Goal: Register for event/course: Register for event/course

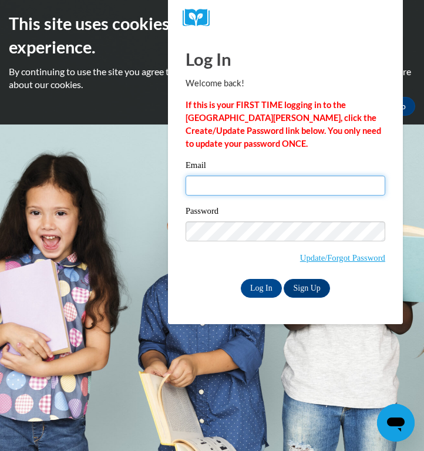
click at [264, 183] on input "Email" at bounding box center [285, 185] width 200 height 20
type input "cmabry@shelteringarmsforkids.com"
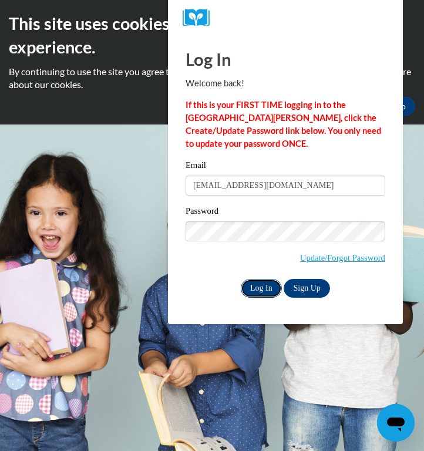
click at [256, 285] on input "Log In" at bounding box center [261, 288] width 41 height 19
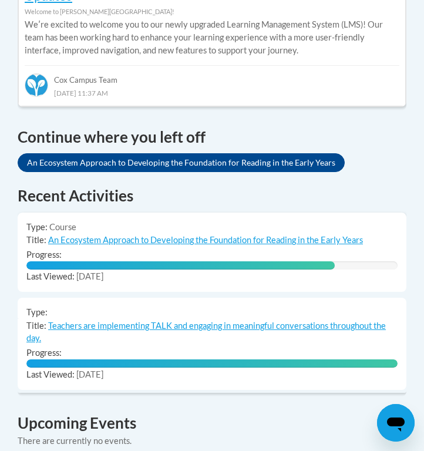
scroll to position [866, 0]
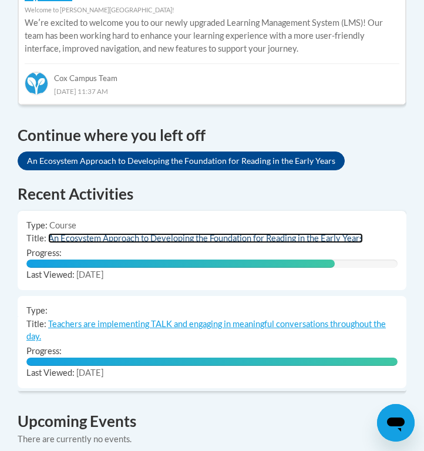
click at [232, 233] on link "An Ecosystem Approach to Developing the Foundation for Reading in the Early Yea…" at bounding box center [205, 238] width 315 height 10
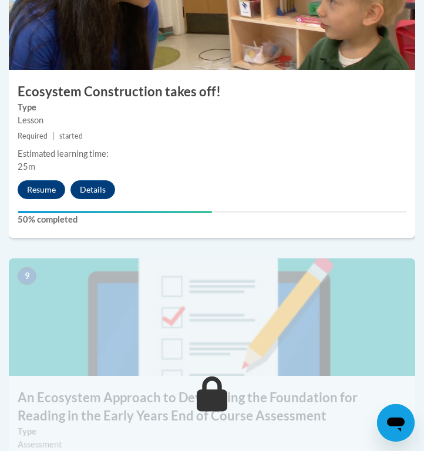
scroll to position [2664, 0]
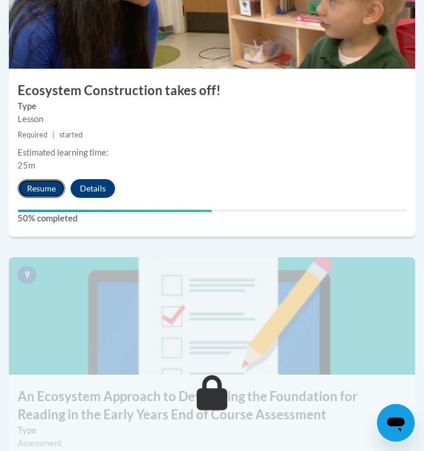
click at [39, 184] on button "Resume" at bounding box center [42, 188] width 48 height 19
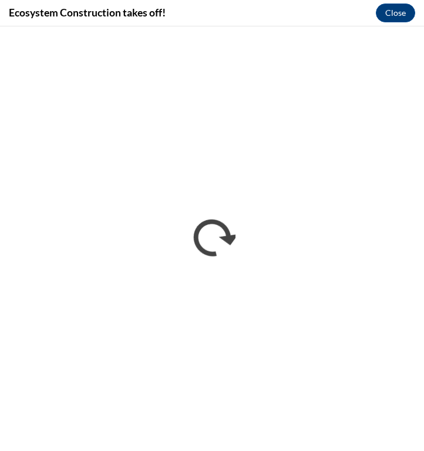
scroll to position [0, 0]
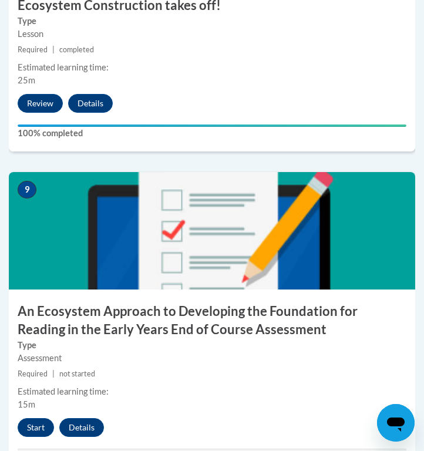
scroll to position [2749, 0]
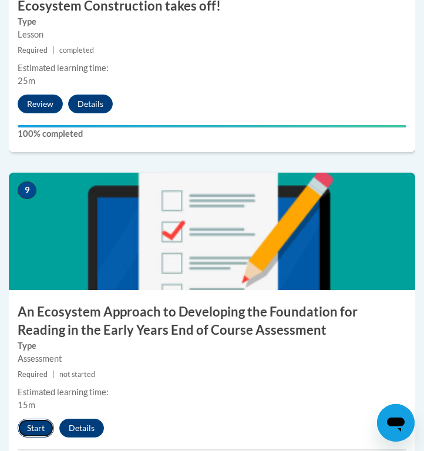
click at [34, 430] on button "Start" at bounding box center [36, 427] width 36 height 19
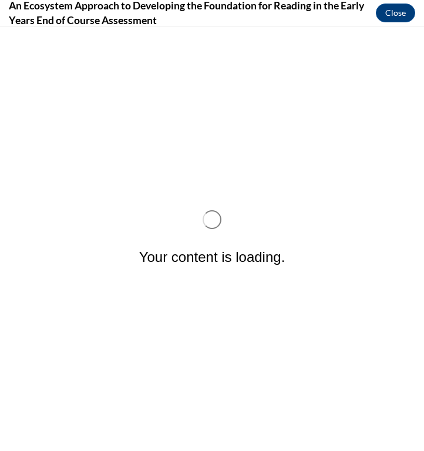
scroll to position [0, 0]
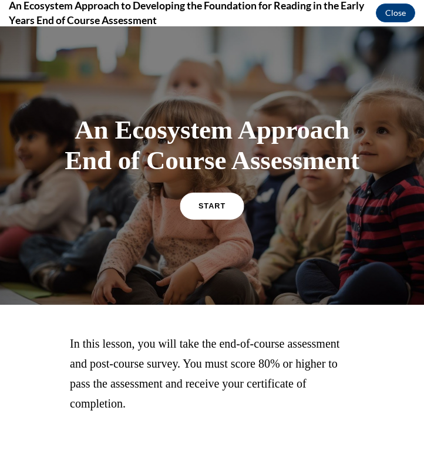
click at [222, 209] on span "START" at bounding box center [211, 205] width 27 height 9
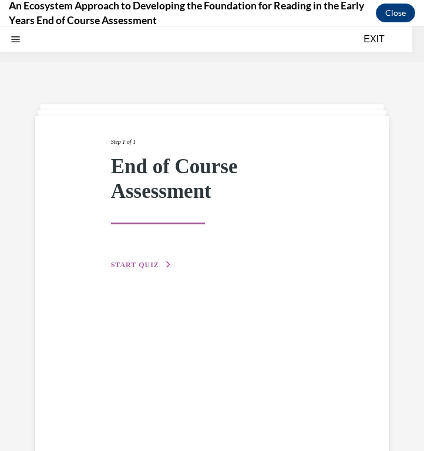
scroll to position [36, 0]
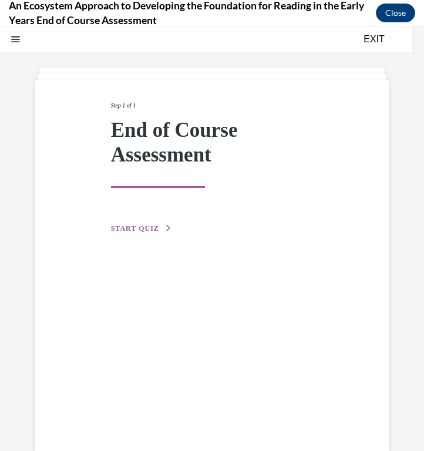
click at [153, 235] on div "Step 1 of 1 End of Course Assessment START QUIZ" at bounding box center [211, 267] width 353 height 374
click at [153, 225] on span "START QUIZ" at bounding box center [135, 228] width 48 height 8
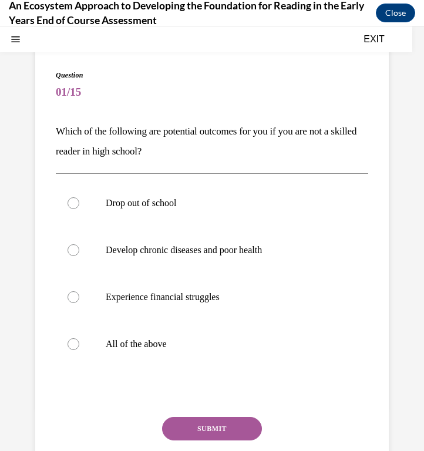
scroll to position [72, 0]
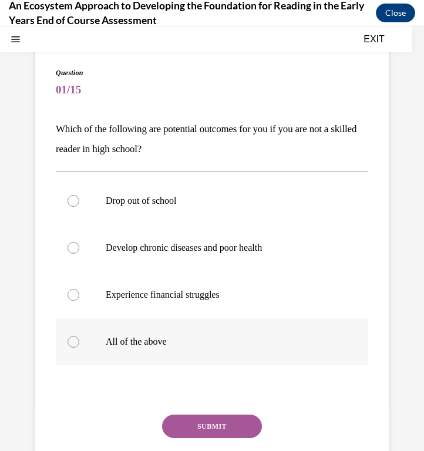
click at [146, 342] on p "All of the above" at bounding box center [222, 342] width 233 height 12
click at [79, 342] on input "All of the above" at bounding box center [73, 342] width 12 height 12
radio input "true"
click at [204, 418] on button "SUBMIT" at bounding box center [212, 425] width 100 height 23
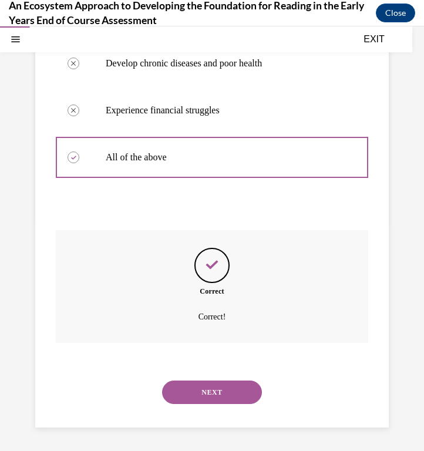
click at [217, 397] on button "NEXT" at bounding box center [212, 391] width 100 height 23
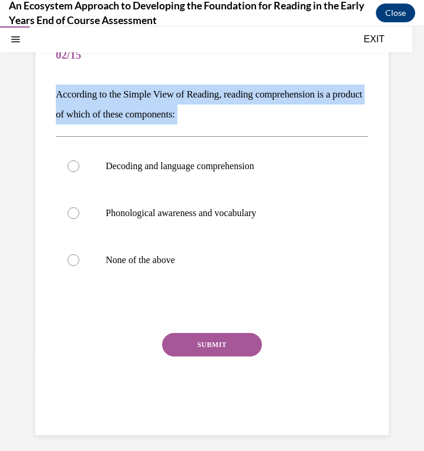
drag, startPoint x: 56, startPoint y: 92, endPoint x: 209, endPoint y: 132, distance: 158.3
click at [209, 132] on div "Question 02/15 According to the Simple View of Reading, reading comprehension i…" at bounding box center [212, 231] width 312 height 396
copy div "According to the Simple View of Reading, reading comprehension is a product of …"
click at [205, 166] on p "Decoding and language comprehension" at bounding box center [222, 166] width 233 height 12
click at [79, 166] on input "Decoding and language comprehension" at bounding box center [73, 166] width 12 height 12
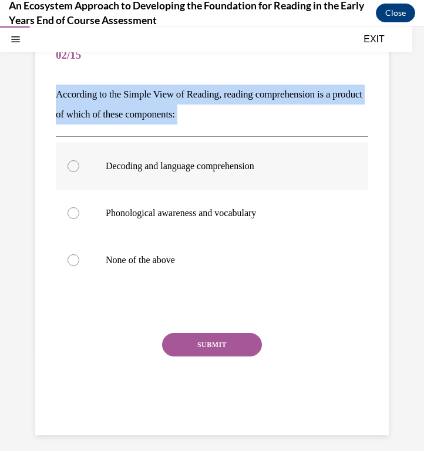
radio input "true"
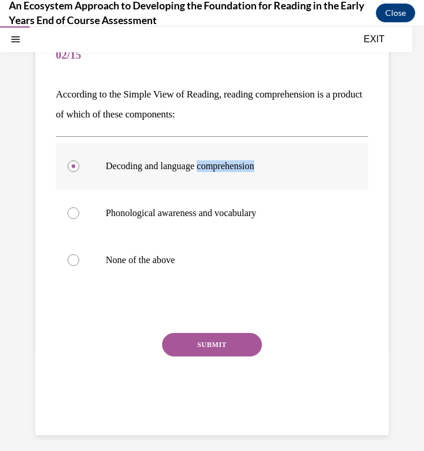
click at [205, 166] on p "Decoding and language comprehension" at bounding box center [222, 166] width 233 height 12
click at [79, 166] on input "Decoding and language comprehension" at bounding box center [73, 166] width 12 height 12
click at [209, 343] on button "SUBMIT" at bounding box center [212, 344] width 100 height 23
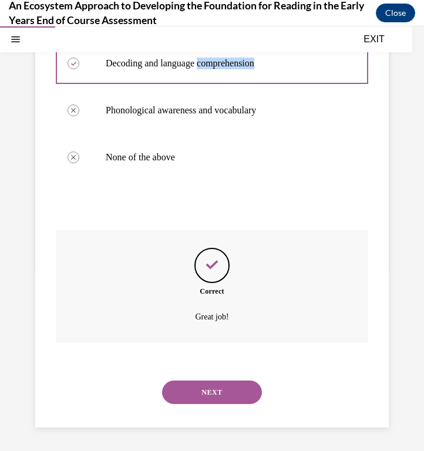
click at [220, 401] on button "NEXT" at bounding box center [212, 391] width 100 height 23
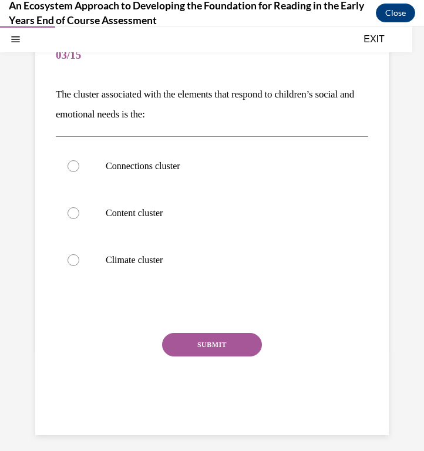
click at [53, 89] on div "Question 03/15 The cluster associated with the elements that respond to childre…" at bounding box center [211, 221] width 353 height 425
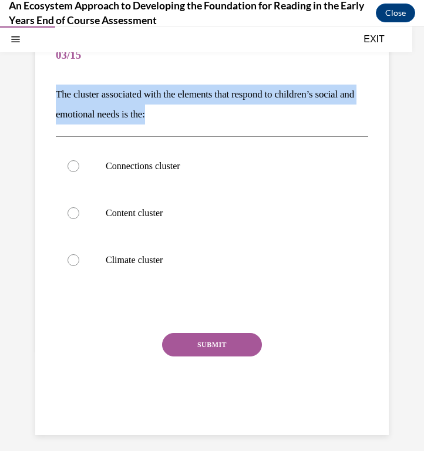
drag, startPoint x: 53, startPoint y: 89, endPoint x: 177, endPoint y: 117, distance: 127.1
click at [177, 117] on div "Question 03/15 The cluster associated with the elements that respond to childre…" at bounding box center [211, 221] width 353 height 425
copy p "The cluster associated with the elements that respond to children’s social and …"
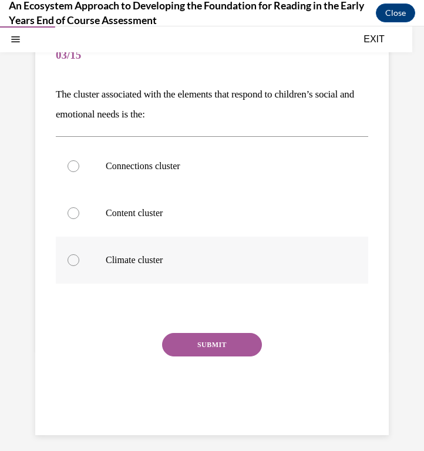
click at [155, 260] on p "Climate cluster" at bounding box center [222, 260] width 233 height 12
click at [79, 260] on input "Climate cluster" at bounding box center [73, 260] width 12 height 12
radio input "true"
click at [207, 342] on button "SUBMIT" at bounding box center [212, 344] width 100 height 23
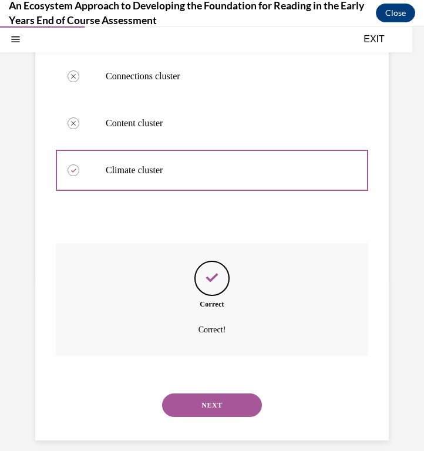
scroll to position [209, 0]
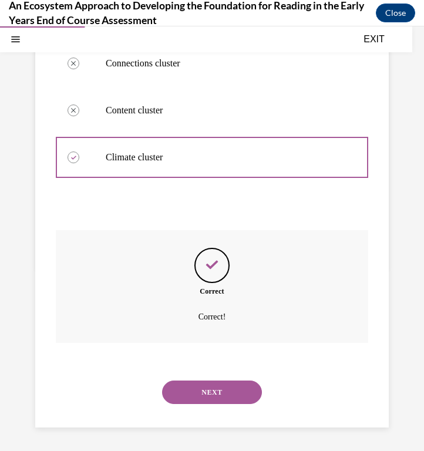
click at [212, 400] on button "NEXT" at bounding box center [212, 391] width 100 height 23
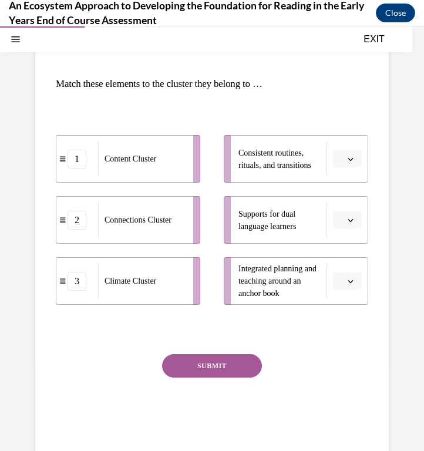
scroll to position [119, 0]
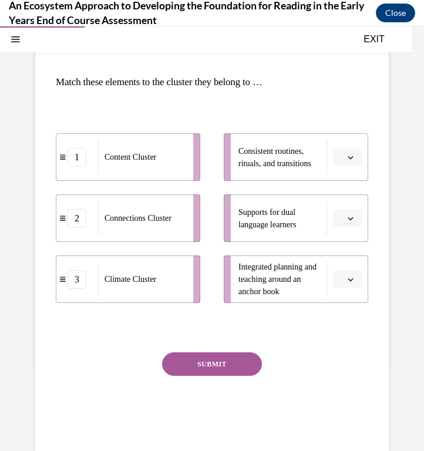
click at [157, 231] on div "Connections Cluster" at bounding box center [141, 218] width 87 height 35
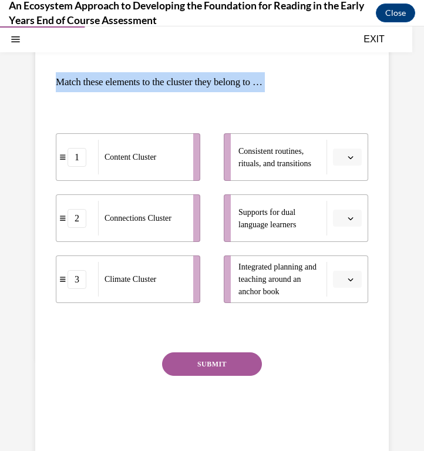
drag, startPoint x: 55, startPoint y: 79, endPoint x: 282, endPoint y: 94, distance: 227.0
click at [282, 94] on div "Question 04/15 Match these elements to the cluster they belong to … 1 Content C…" at bounding box center [212, 235] width 312 height 428
copy div "Match these elements to the cluster they belong to … 1 Content Cluster 2 Connec…"
click at [347, 157] on icon "button" at bounding box center [350, 157] width 6 height 6
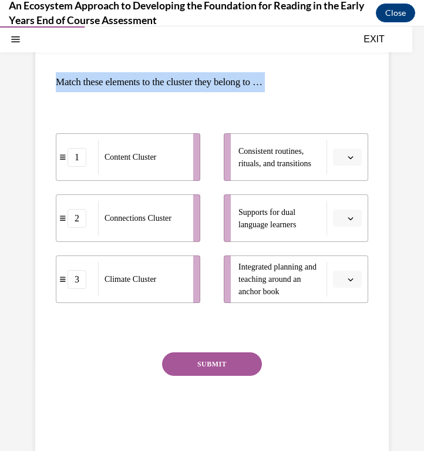
click at [349, 161] on button "button" at bounding box center [347, 157] width 29 height 18
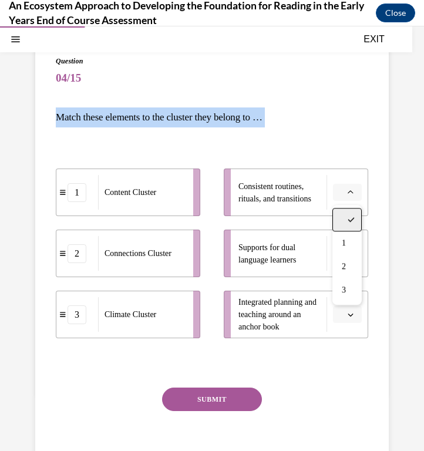
scroll to position [80, 0]
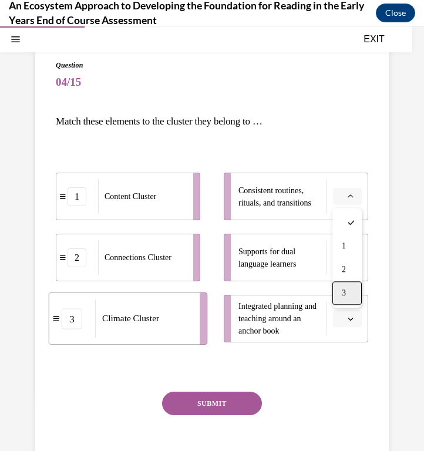
click at [347, 289] on div "3" at bounding box center [346, 292] width 29 height 23
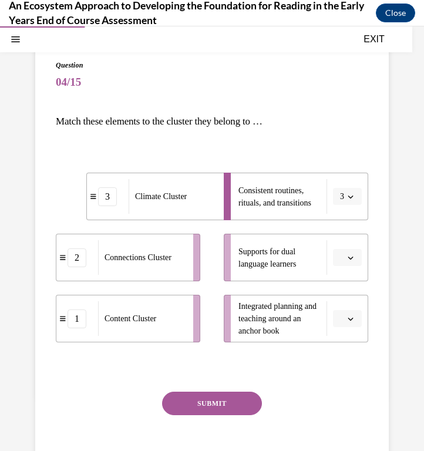
click at [353, 258] on span "button" at bounding box center [350, 257] width 8 height 8
click at [346, 335] on div "2" at bounding box center [345, 330] width 29 height 23
click at [349, 324] on button "button" at bounding box center [347, 319] width 29 height 18
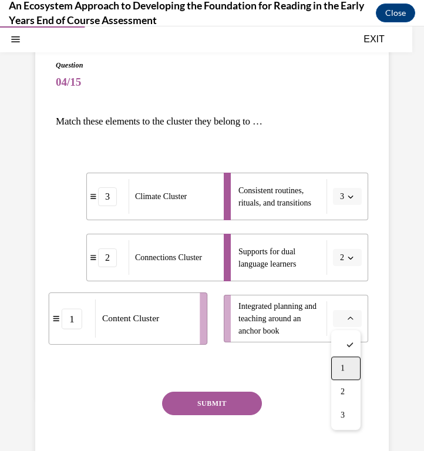
click at [343, 366] on span "1" at bounding box center [342, 367] width 4 height 9
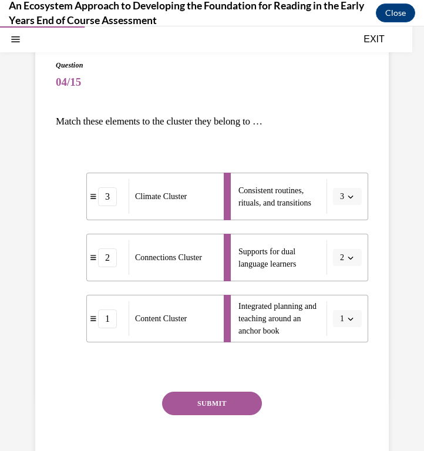
click at [225, 405] on button "SUBMIT" at bounding box center [212, 402] width 100 height 23
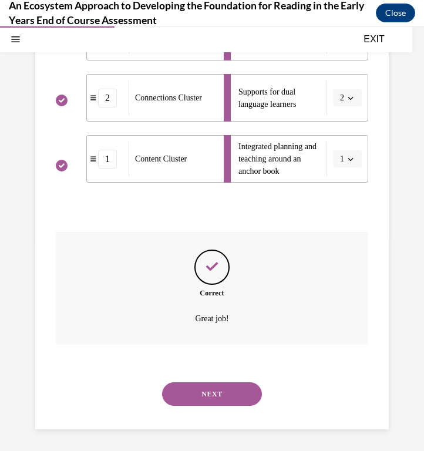
scroll to position [241, 0]
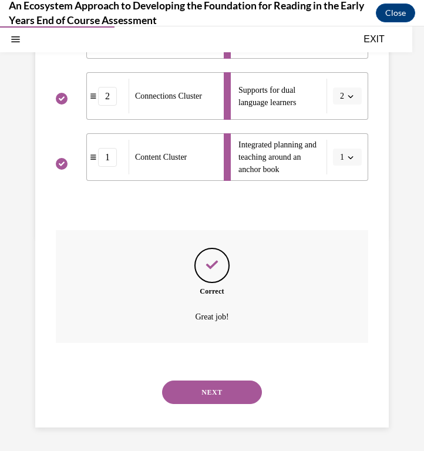
click at [222, 396] on button "NEXT" at bounding box center [212, 391] width 100 height 23
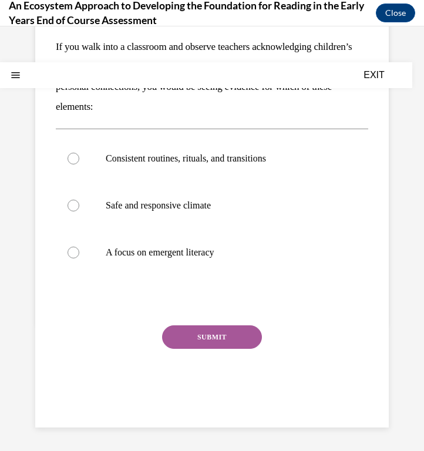
scroll to position [0, 0]
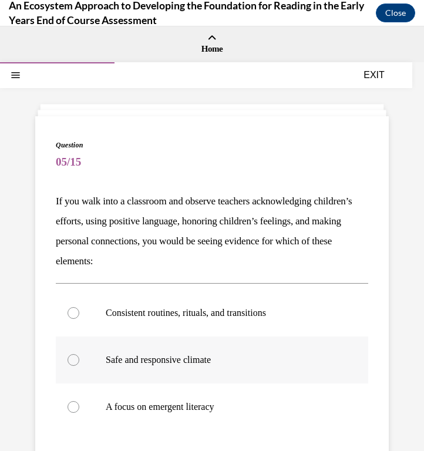
click at [195, 356] on p "Safe and responsive climate" at bounding box center [222, 360] width 233 height 12
click at [79, 356] on input "Safe and responsive climate" at bounding box center [73, 360] width 12 height 12
radio input "true"
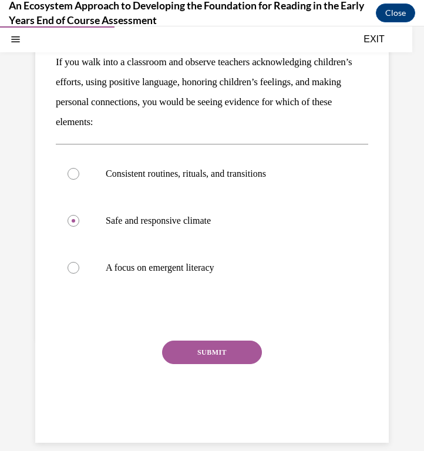
click at [211, 357] on button "SUBMIT" at bounding box center [212, 351] width 100 height 23
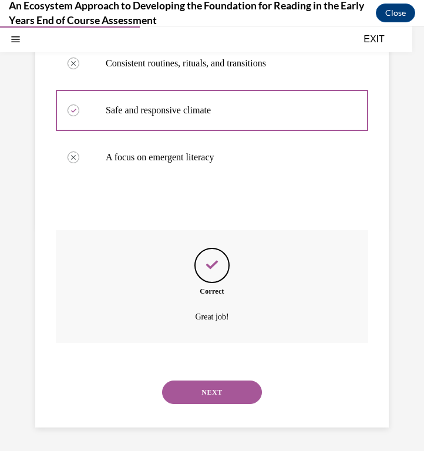
click at [216, 390] on button "NEXT" at bounding box center [212, 391] width 100 height 23
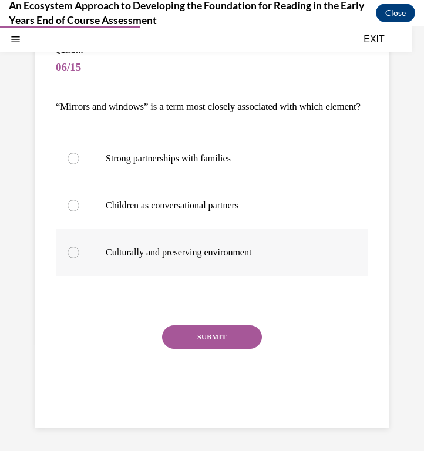
click at [217, 258] on p "Culturally and preserving environment" at bounding box center [222, 252] width 233 height 12
click at [79, 258] on input "Culturally and preserving environment" at bounding box center [73, 252] width 12 height 12
radio input "true"
click at [223, 343] on button "SUBMIT" at bounding box center [212, 336] width 100 height 23
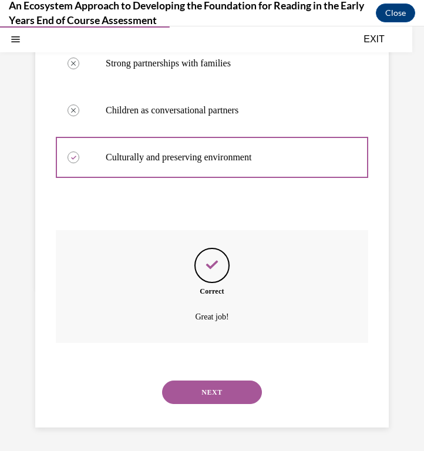
scroll to position [209, 0]
click at [222, 389] on button "NEXT" at bounding box center [212, 391] width 100 height 23
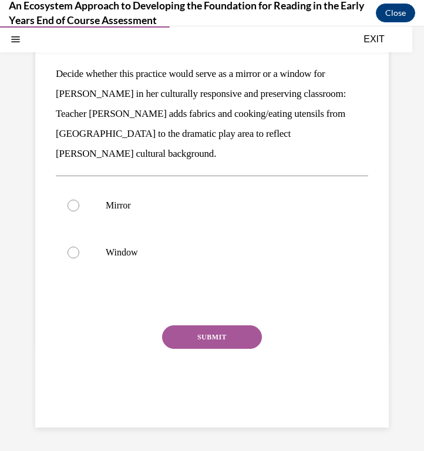
scroll to position [107, 0]
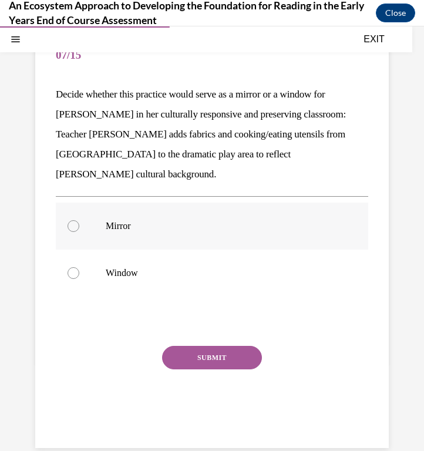
click at [131, 202] on label "Mirror" at bounding box center [212, 225] width 312 height 47
click at [79, 220] on input "Mirror" at bounding box center [73, 226] width 12 height 12
radio input "true"
click at [200, 346] on button "SUBMIT" at bounding box center [212, 357] width 100 height 23
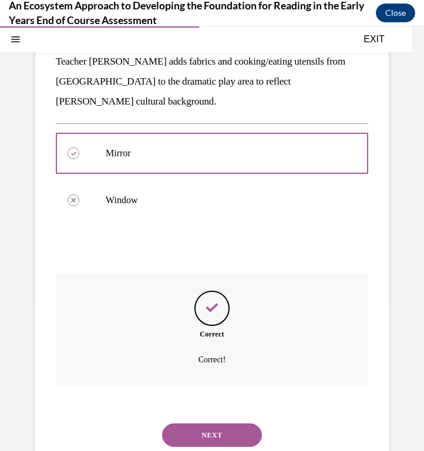
scroll to position [202, 0]
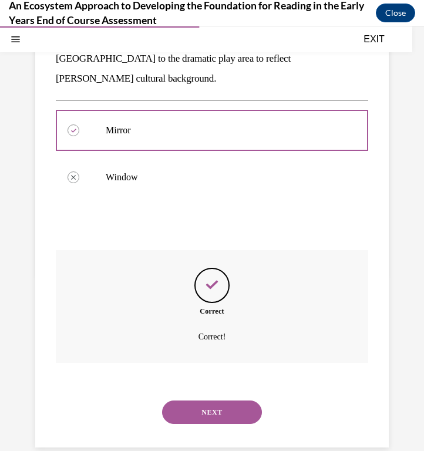
click at [221, 400] on button "NEXT" at bounding box center [212, 411] width 100 height 23
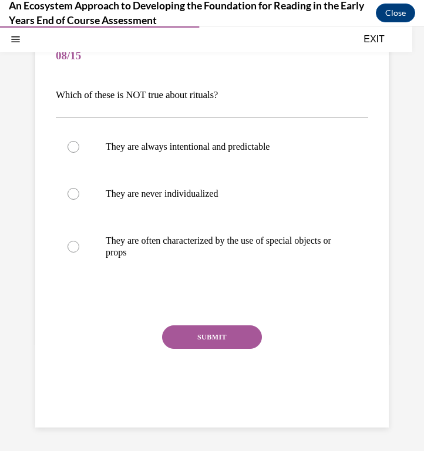
scroll to position [106, 0]
click at [220, 197] on p "They are never individualized" at bounding box center [222, 194] width 233 height 12
click at [79, 197] on input "They are never individualized" at bounding box center [73, 194] width 12 height 12
radio input "true"
click at [212, 333] on button "SUBMIT" at bounding box center [212, 336] width 100 height 23
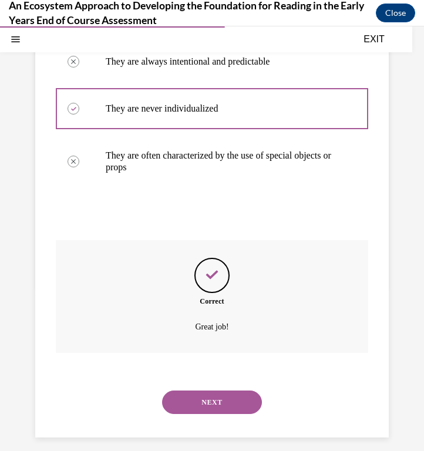
scroll to position [201, 0]
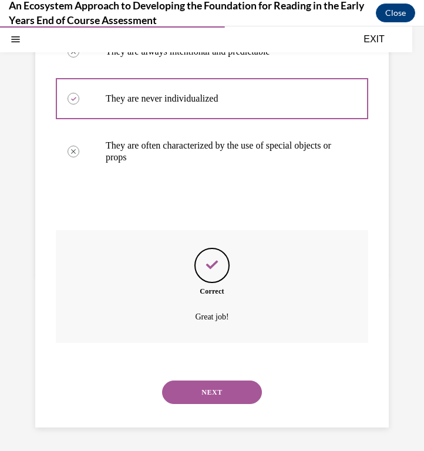
click at [228, 404] on div "NEXT" at bounding box center [212, 392] width 312 height 47
click at [229, 396] on button "NEXT" at bounding box center [212, 391] width 100 height 23
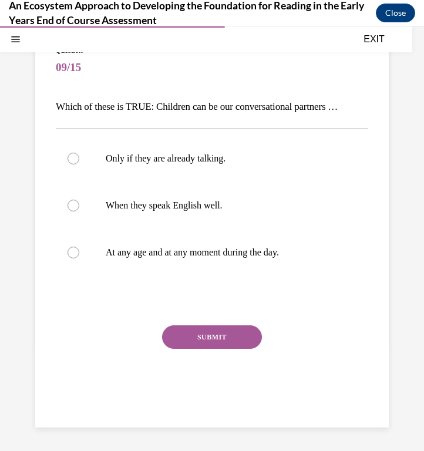
scroll to position [94, 0]
click at [208, 248] on p "At any age and at any moment during the day." at bounding box center [222, 252] width 233 height 12
click at [79, 248] on input "At any age and at any moment during the day." at bounding box center [73, 252] width 12 height 12
radio input "true"
click at [221, 337] on button "SUBMIT" at bounding box center [212, 336] width 100 height 23
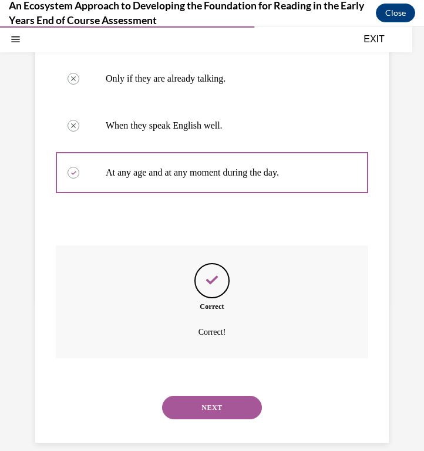
scroll to position [190, 0]
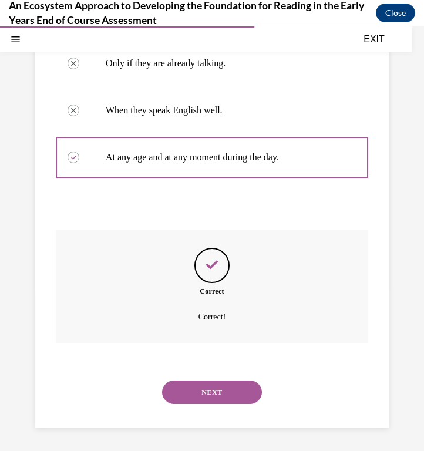
click at [243, 390] on button "NEXT" at bounding box center [212, 391] width 100 height 23
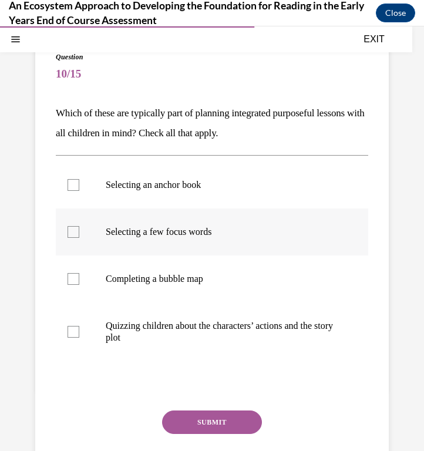
scroll to position [110, 0]
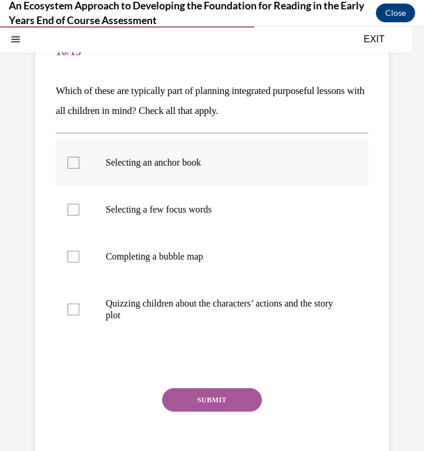
click at [233, 170] on label "Selecting an anchor book" at bounding box center [212, 162] width 312 height 47
click at [79, 168] on input "Selecting an anchor book" at bounding box center [73, 163] width 12 height 12
checkbox input "true"
click at [224, 262] on p "Completing a bubble map" at bounding box center [222, 257] width 233 height 12
click at [79, 262] on input "Completing a bubble map" at bounding box center [73, 257] width 12 height 12
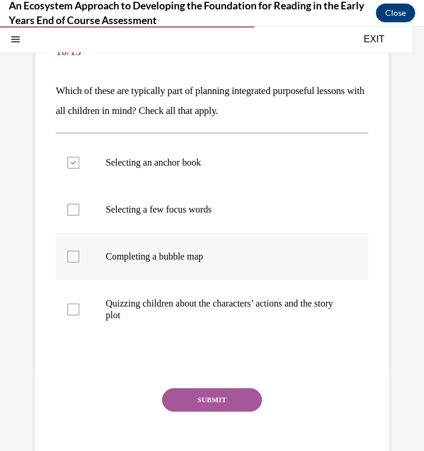
checkbox input "true"
click at [234, 212] on p "Selecting a few focus words" at bounding box center [222, 210] width 233 height 12
click at [79, 212] on input "Selecting a few focus words" at bounding box center [73, 210] width 12 height 12
checkbox input "true"
click at [198, 395] on button "SUBMIT" at bounding box center [212, 399] width 100 height 23
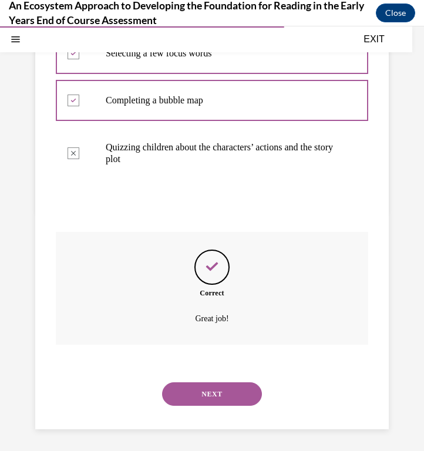
scroll to position [268, 0]
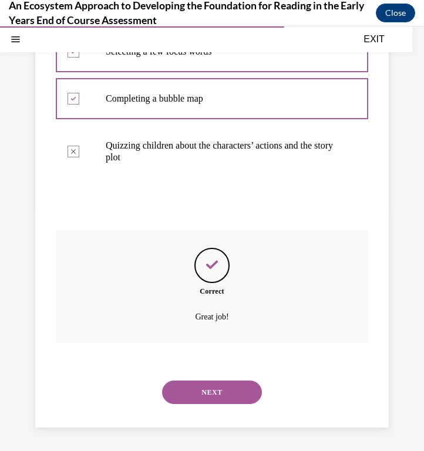
click at [212, 383] on button "NEXT" at bounding box center [212, 391] width 100 height 23
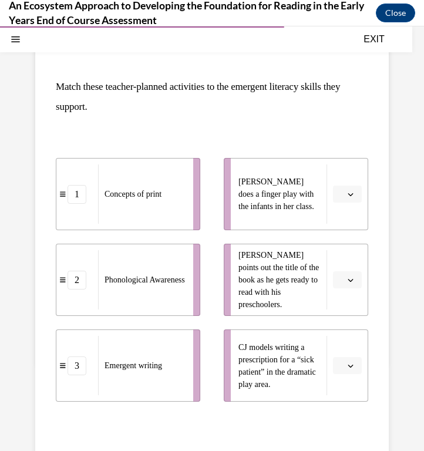
scroll to position [157, 0]
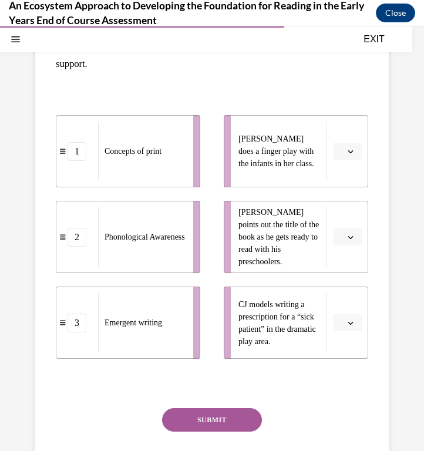
click at [342, 321] on span "Please select an option" at bounding box center [342, 323] width 4 height 12
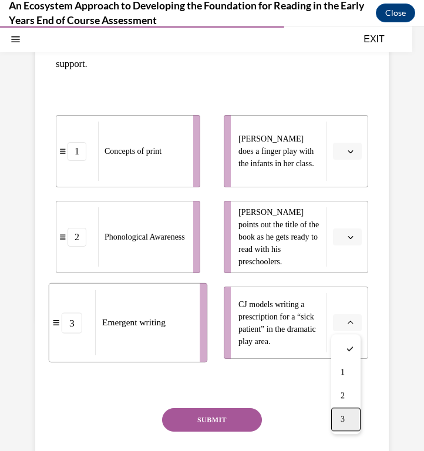
click at [344, 418] on span "3" at bounding box center [342, 418] width 4 height 9
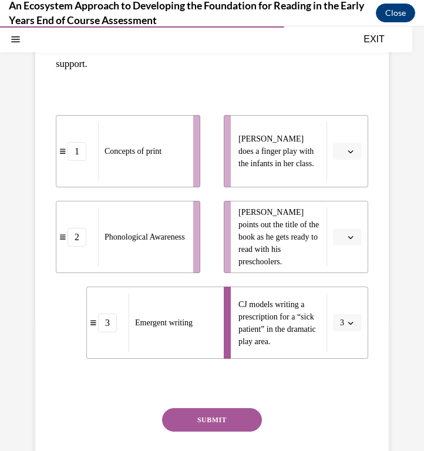
click at [351, 159] on button "button" at bounding box center [347, 152] width 29 height 18
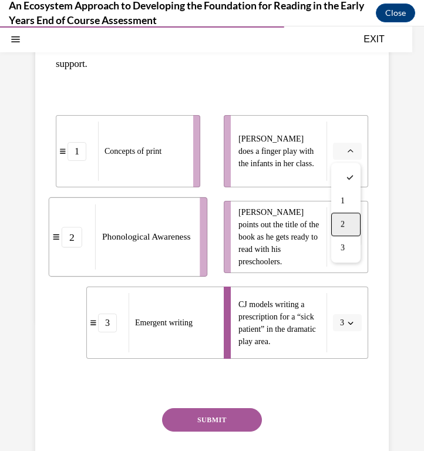
click at [349, 227] on div "2" at bounding box center [345, 223] width 29 height 23
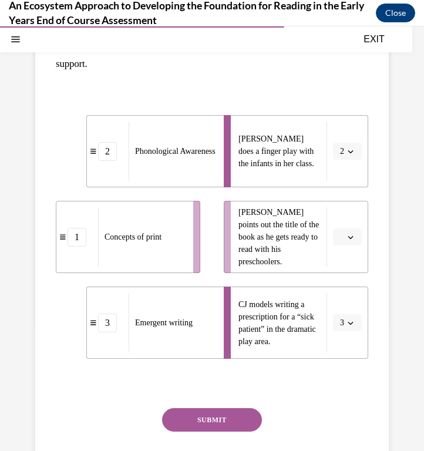
click at [350, 238] on icon "button" at bounding box center [350, 237] width 6 height 6
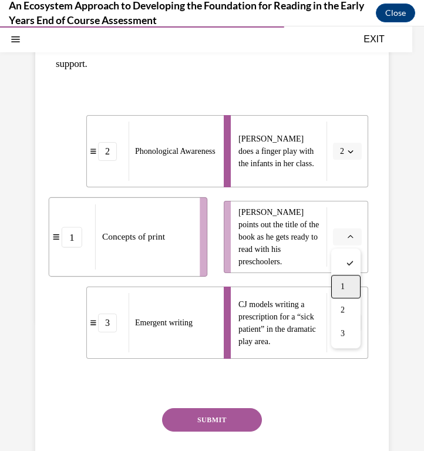
click at [347, 286] on div "1" at bounding box center [345, 286] width 29 height 23
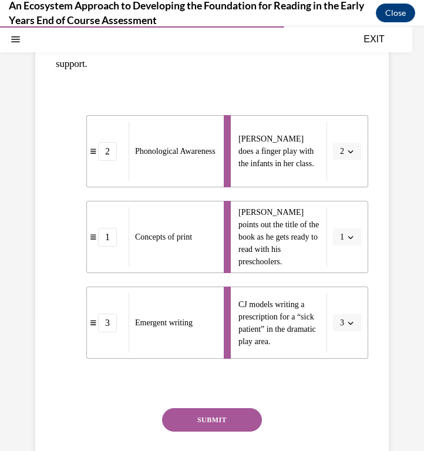
click at [238, 417] on button "SUBMIT" at bounding box center [212, 419] width 100 height 23
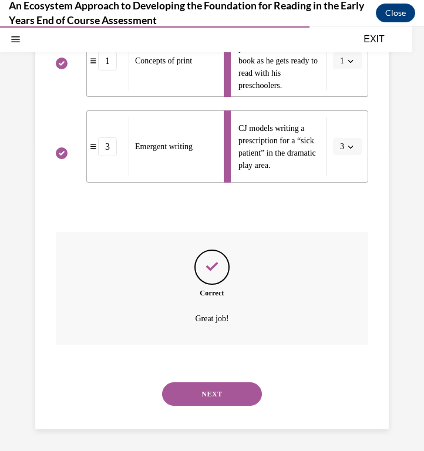
scroll to position [335, 0]
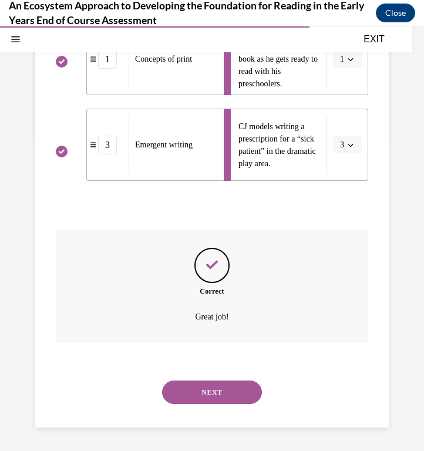
click at [221, 389] on button "NEXT" at bounding box center [212, 391] width 100 height 23
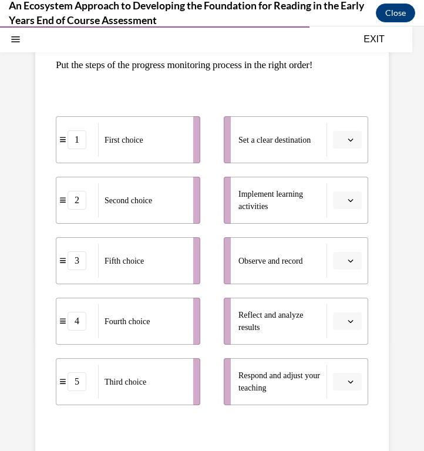
scroll to position [139, 0]
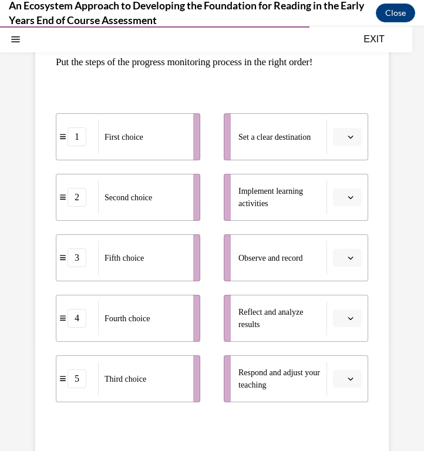
click at [346, 143] on button "button" at bounding box center [347, 137] width 29 height 18
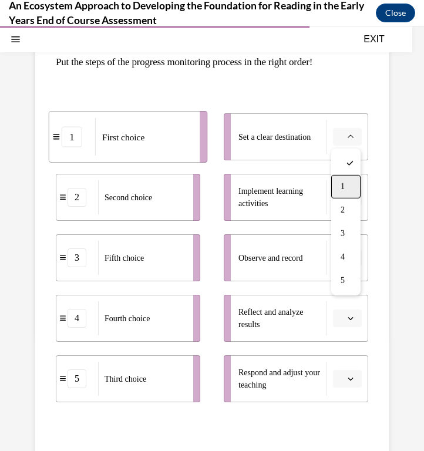
click at [343, 185] on span "1" at bounding box center [342, 186] width 4 height 9
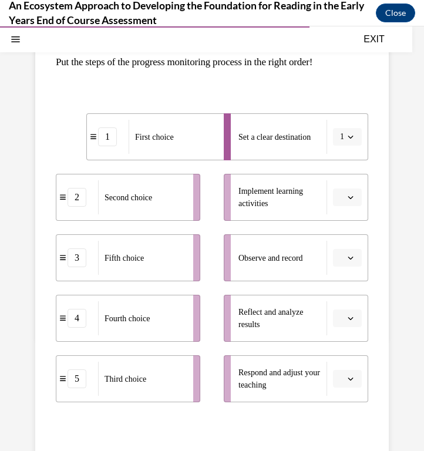
click at [347, 197] on icon "button" at bounding box center [350, 197] width 6 height 6
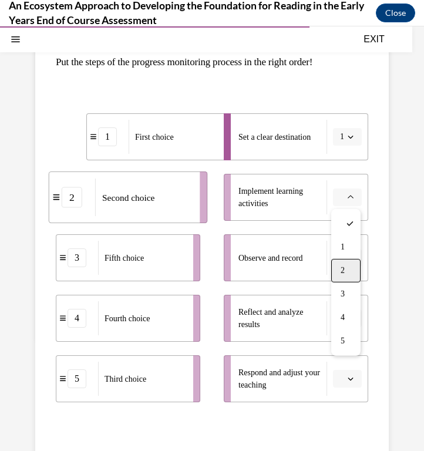
click at [342, 271] on span "2" at bounding box center [342, 270] width 4 height 9
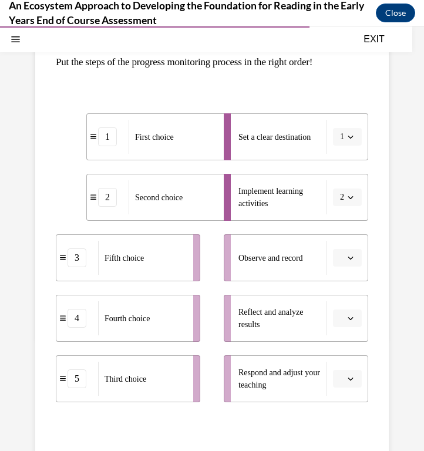
click at [352, 261] on span "button" at bounding box center [350, 257] width 8 height 8
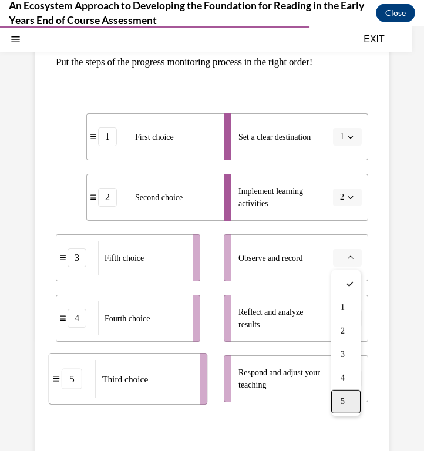
click at [343, 405] on span "5" at bounding box center [342, 401] width 4 height 9
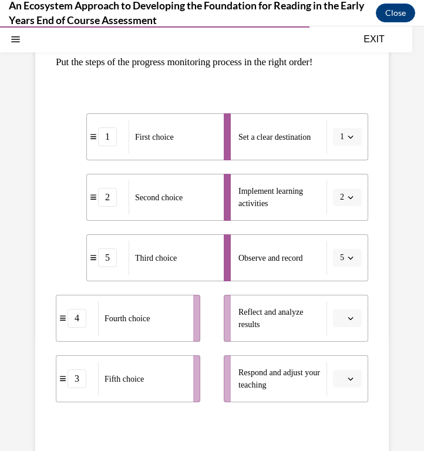
click at [348, 321] on span "button" at bounding box center [350, 318] width 8 height 8
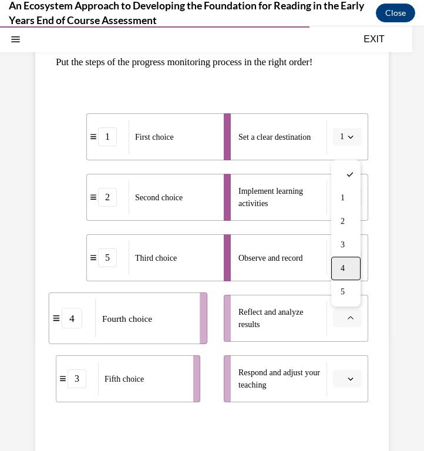
click at [346, 265] on div "4" at bounding box center [345, 267] width 29 height 23
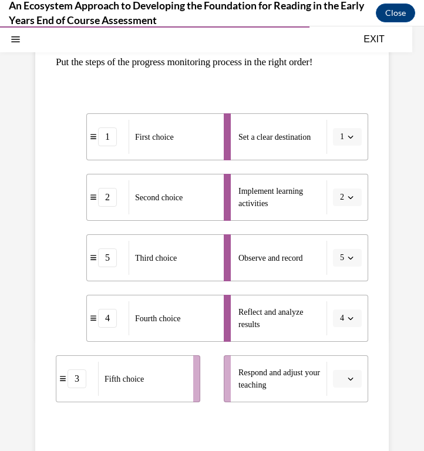
click at [348, 382] on span "button" at bounding box center [350, 378] width 8 height 8
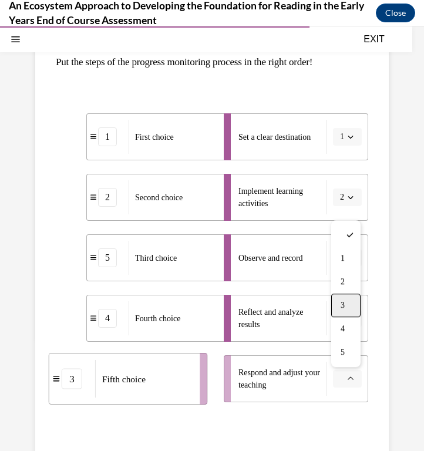
click at [344, 311] on div "3" at bounding box center [345, 304] width 29 height 23
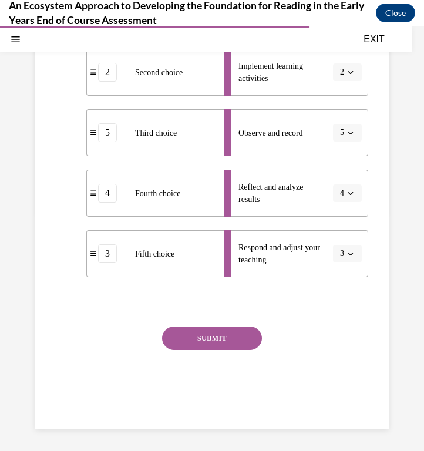
click at [238, 341] on button "SUBMIT" at bounding box center [212, 337] width 100 height 23
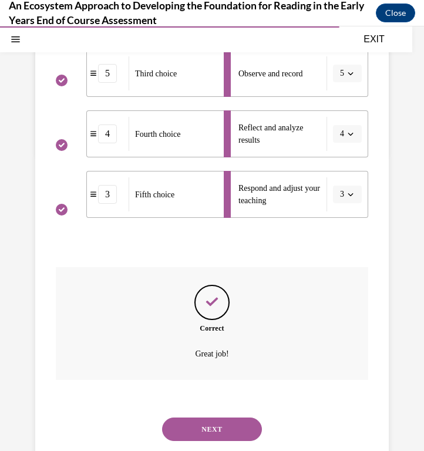
scroll to position [360, 0]
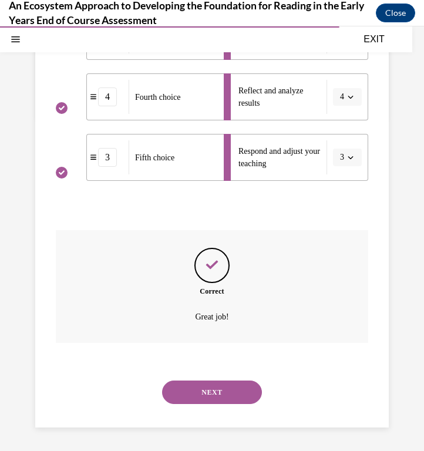
click at [214, 386] on button "NEXT" at bounding box center [212, 391] width 100 height 23
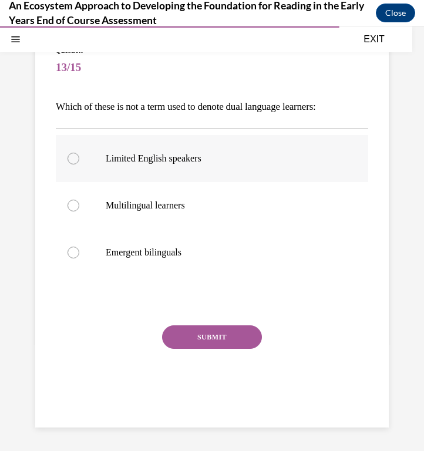
click at [222, 163] on p "Limited English speakers" at bounding box center [222, 159] width 233 height 12
click at [79, 163] on input "Limited English speakers" at bounding box center [73, 159] width 12 height 12
radio input "true"
click at [228, 341] on button "SUBMIT" at bounding box center [212, 336] width 100 height 23
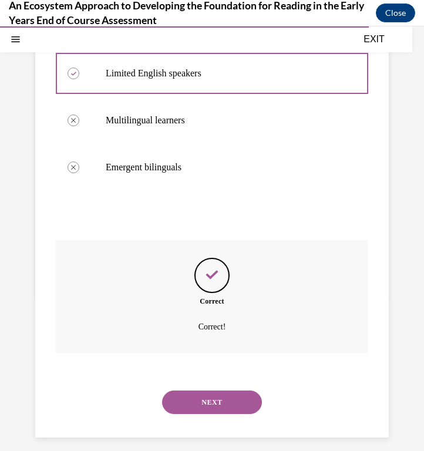
scroll to position [190, 0]
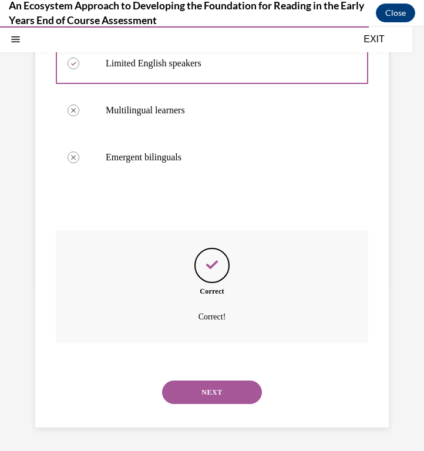
click at [190, 391] on button "NEXT" at bounding box center [212, 391] width 100 height 23
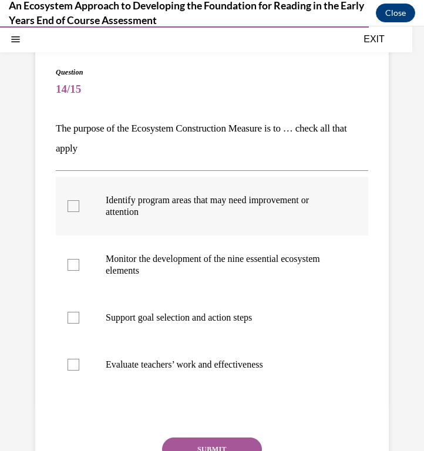
scroll to position [104, 0]
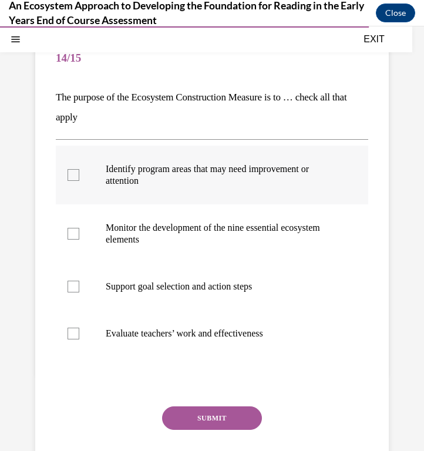
click at [218, 187] on label "Identify program areas that may need improvement or attention" at bounding box center [212, 175] width 312 height 59
click at [79, 181] on input "Identify program areas that may need improvement or attention" at bounding box center [73, 175] width 12 height 12
checkbox input "true"
click at [214, 251] on label "Monitor the development of the nine essential ecosystem elements" at bounding box center [212, 233] width 312 height 59
click at [79, 239] on input "Monitor the development of the nine essential ecosystem elements" at bounding box center [73, 234] width 12 height 12
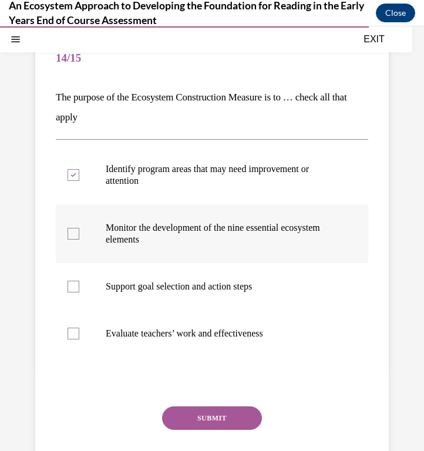
checkbox input "true"
click at [212, 288] on p "Support goal selection and action steps" at bounding box center [222, 286] width 233 height 12
click at [79, 288] on input "Support goal selection and action steps" at bounding box center [73, 286] width 12 height 12
checkbox input "true"
click at [212, 414] on button "SUBMIT" at bounding box center [212, 417] width 100 height 23
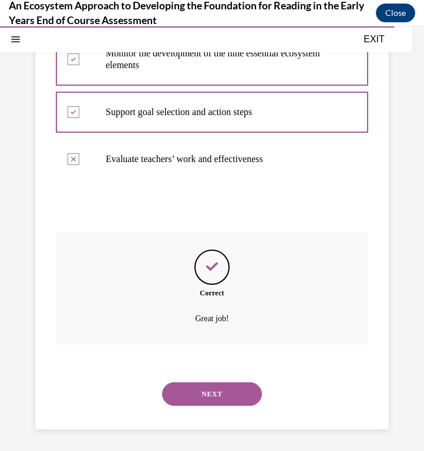
scroll to position [280, 0]
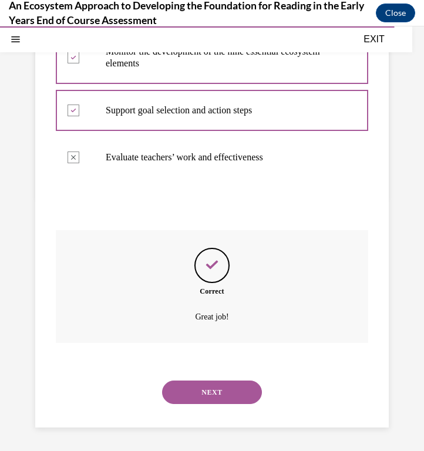
click at [217, 401] on button "NEXT" at bounding box center [212, 391] width 100 height 23
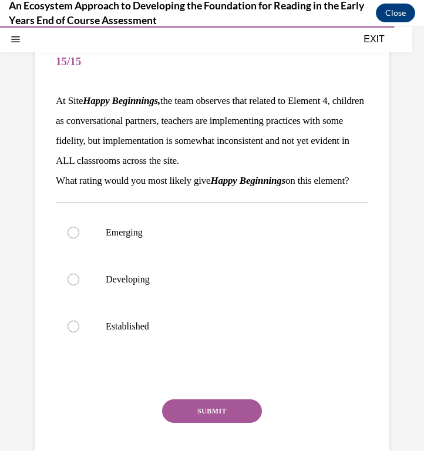
scroll to position [131, 0]
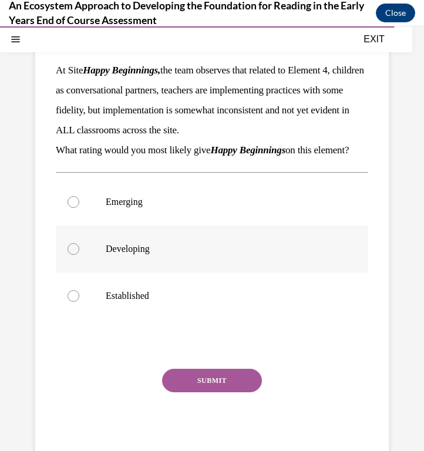
click at [186, 261] on label "Developing" at bounding box center [212, 248] width 312 height 47
click at [79, 255] on input "Developing" at bounding box center [73, 249] width 12 height 12
radio input "true"
click at [214, 392] on button "SUBMIT" at bounding box center [212, 380] width 100 height 23
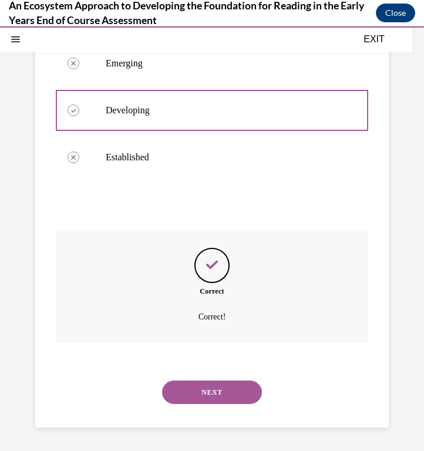
scroll to position [289, 0]
click at [214, 401] on button "NEXT" at bounding box center [212, 391] width 100 height 23
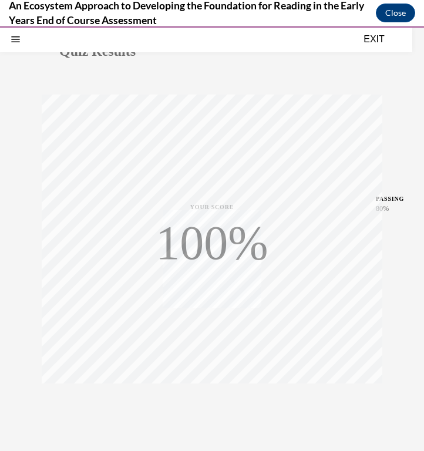
scroll to position [161, 0]
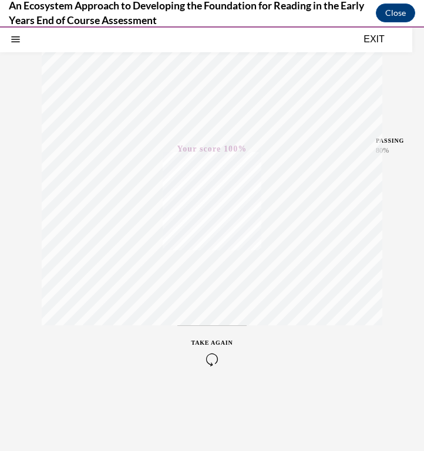
click at [372, 41] on button "EXIT" at bounding box center [374, 39] width 70 height 14
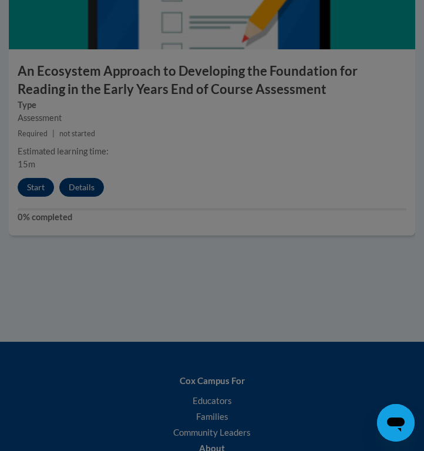
scroll to position [2991, 0]
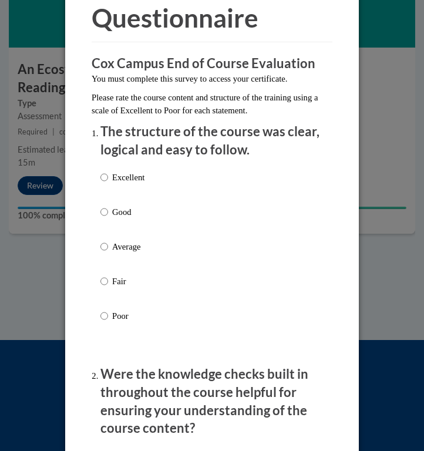
click at [148, 178] on div "Excellent Good Average Fair Poor" at bounding box center [211, 260] width 223 height 191
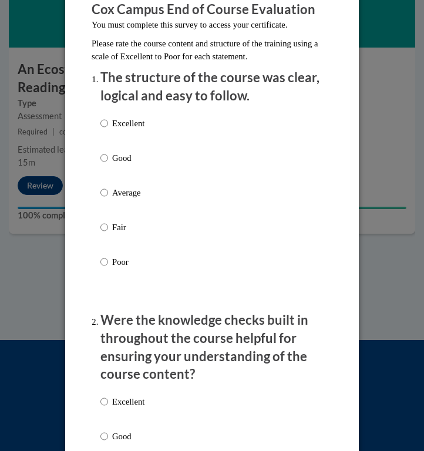
scroll to position [155, 0]
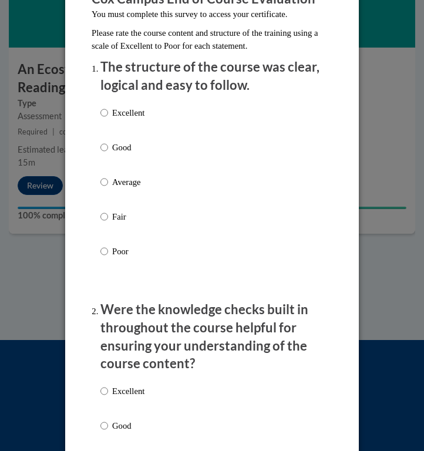
click at [127, 109] on p "Excellent" at bounding box center [128, 112] width 32 height 13
click at [108, 109] on input "Excellent" at bounding box center [104, 112] width 8 height 13
radio input "true"
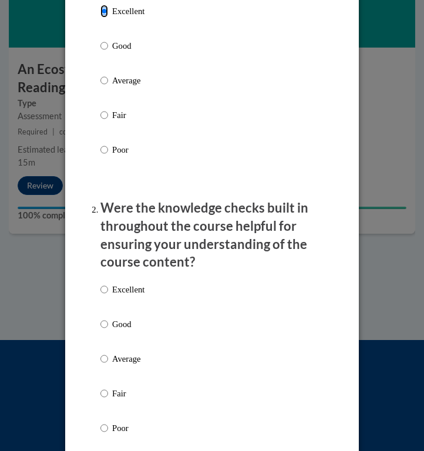
scroll to position [258, 0]
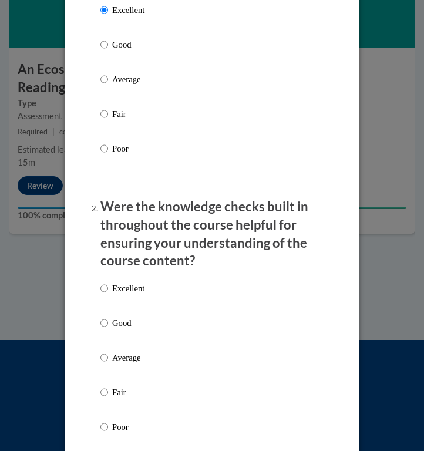
click at [119, 287] on p "Excellent" at bounding box center [128, 288] width 32 height 13
click at [108, 287] on input "Excellent" at bounding box center [104, 288] width 8 height 13
radio input "true"
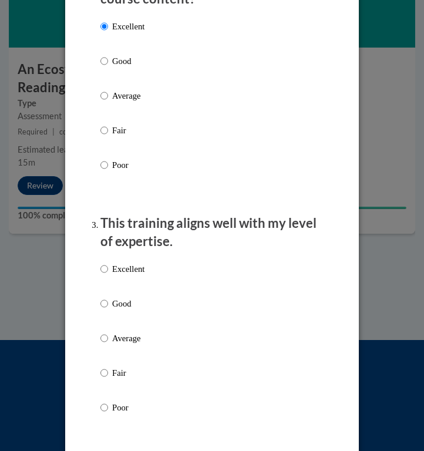
click at [128, 276] on label "Excellent" at bounding box center [122, 278] width 44 height 32
click at [108, 275] on input "Excellent" at bounding box center [104, 268] width 8 height 13
radio input "true"
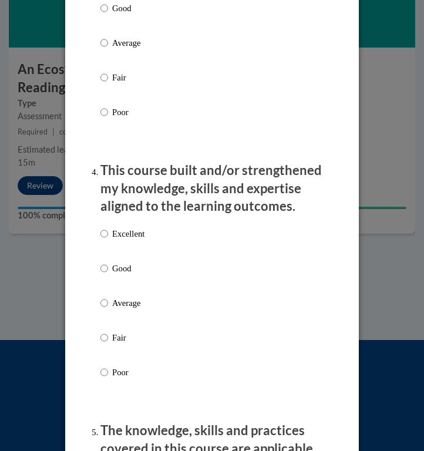
click at [131, 236] on p "Excellent" at bounding box center [128, 233] width 32 height 13
click at [108, 236] on input "Excellent" at bounding box center [104, 233] width 8 height 13
radio input "true"
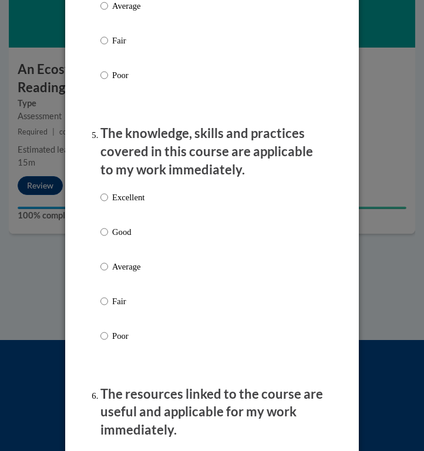
click at [132, 192] on p "Excellent" at bounding box center [128, 197] width 32 height 13
click at [108, 192] on input "Excellent" at bounding box center [104, 197] width 8 height 13
radio input "true"
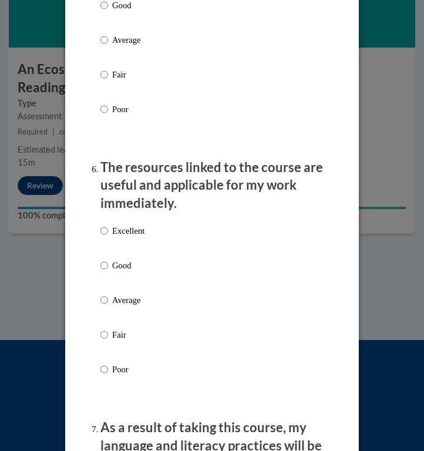
click at [130, 225] on p "Excellent" at bounding box center [128, 230] width 32 height 13
click at [108, 225] on input "Excellent" at bounding box center [104, 230] width 8 height 13
radio input "true"
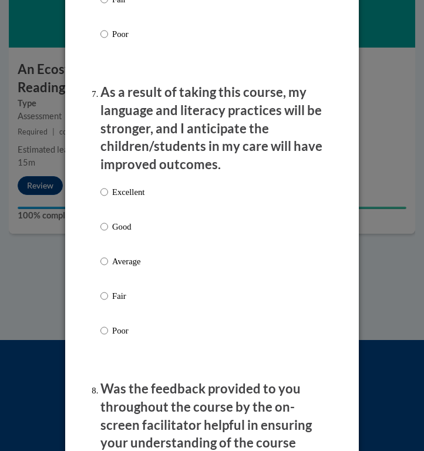
click at [134, 185] on p "Excellent" at bounding box center [128, 191] width 32 height 13
click at [108, 185] on input "Excellent" at bounding box center [104, 191] width 8 height 13
radio input "true"
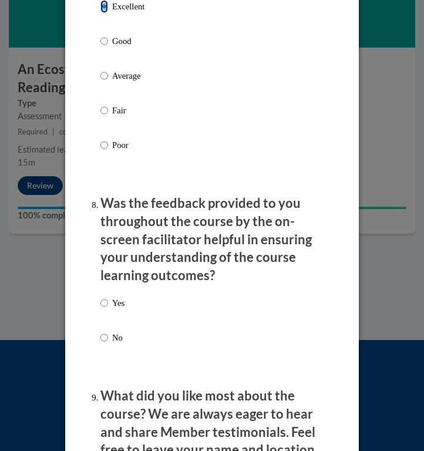
scroll to position [1921, 0]
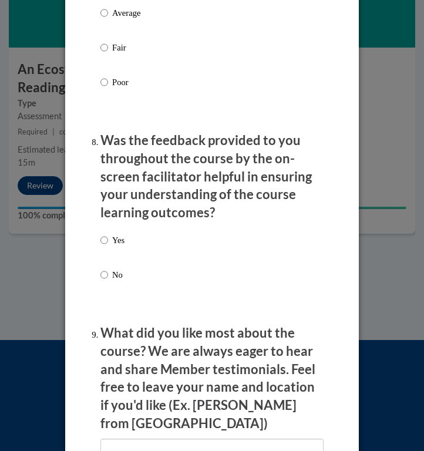
click at [119, 236] on p "Yes" at bounding box center [118, 240] width 12 height 13
click at [108, 236] on input "Yes" at bounding box center [104, 240] width 8 height 13
radio input "true"
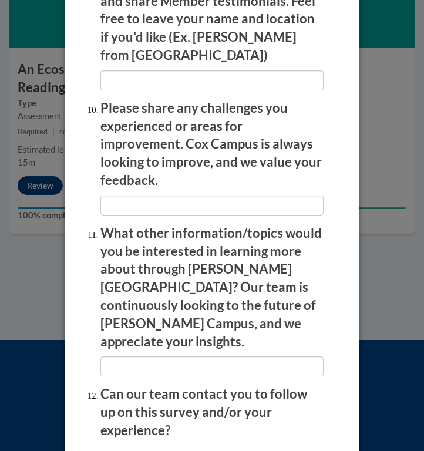
scroll to position [2334, 0]
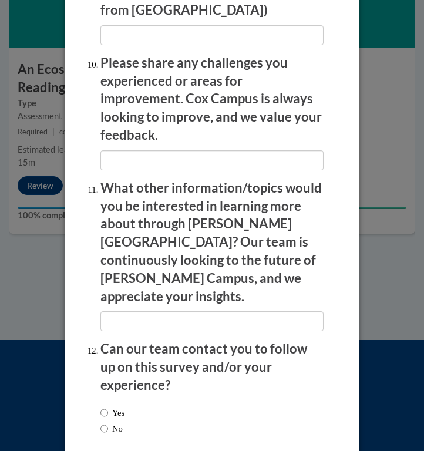
click at [114, 422] on label "No" at bounding box center [111, 428] width 22 height 13
click at [108, 422] on input "No" at bounding box center [104, 428] width 8 height 13
radio input "true"
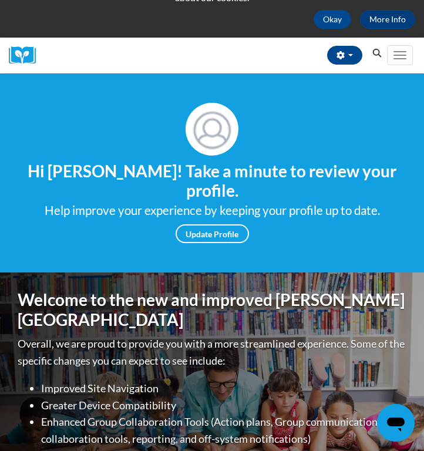
scroll to position [94, 0]
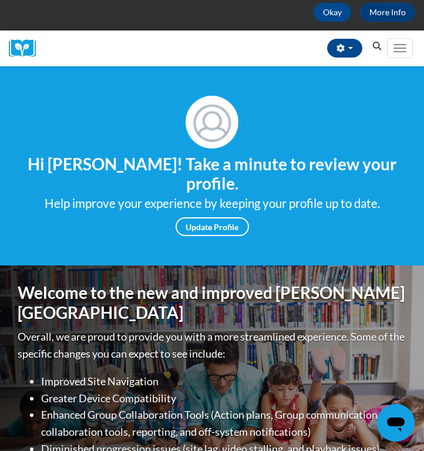
click at [377, 49] on icon "Search" at bounding box center [376, 46] width 11 height 9
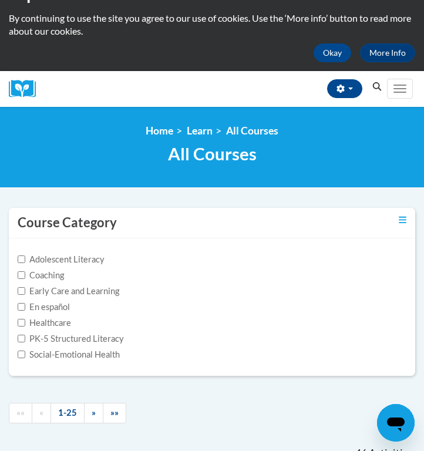
scroll to position [34, 0]
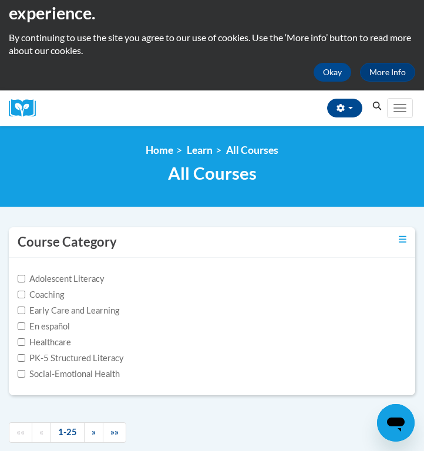
click at [370, 103] on button "Search" at bounding box center [377, 106] width 18 height 14
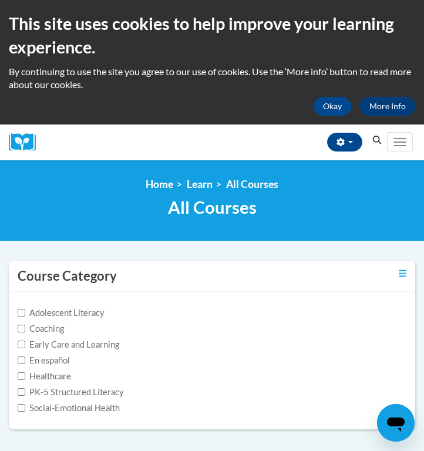
click at [377, 138] on icon "Search" at bounding box center [376, 140] width 11 height 9
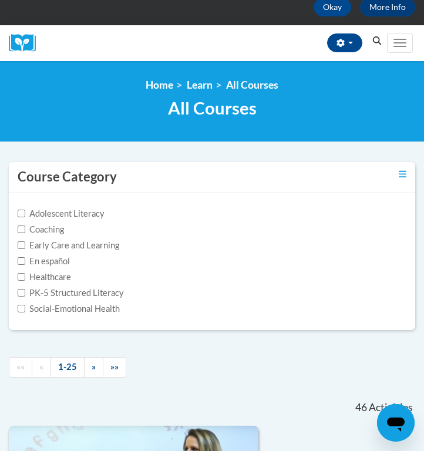
scroll to position [72, 0]
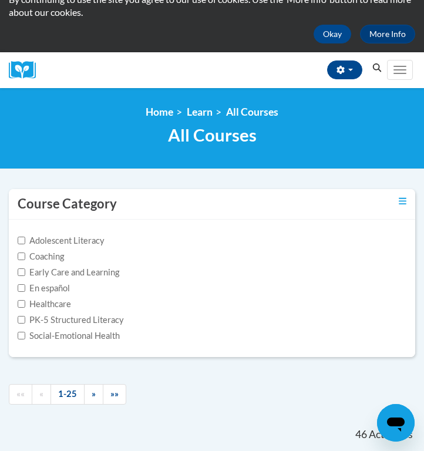
click at [375, 69] on icon "Search" at bounding box center [376, 67] width 11 height 9
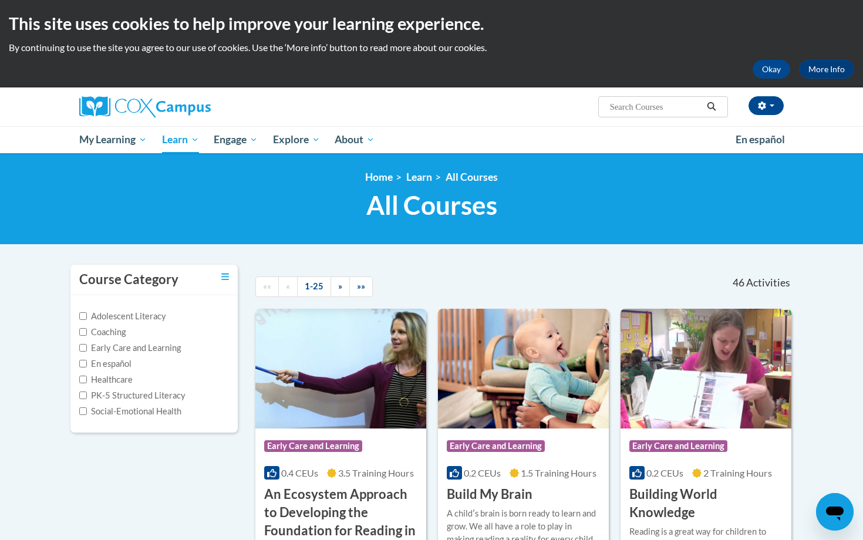
click at [423, 108] on input "Search..." at bounding box center [656, 107] width 94 height 14
type input "talk with me"
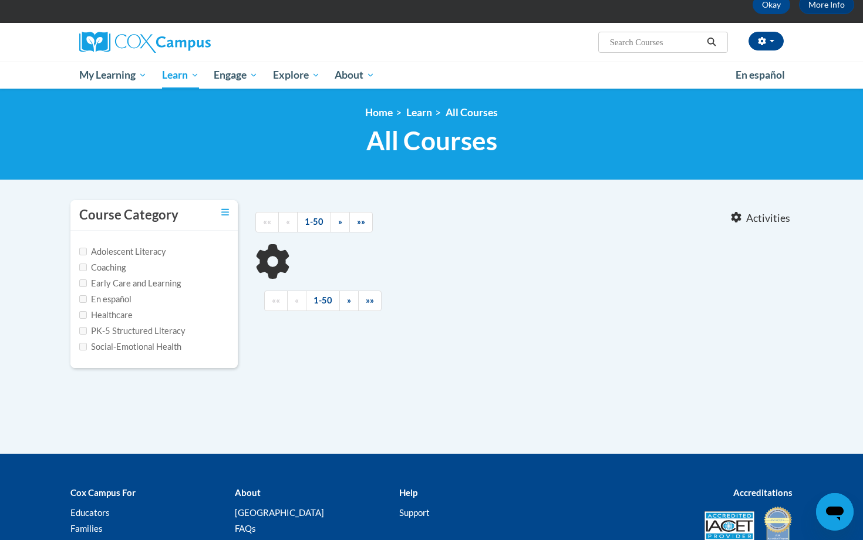
type input "talk with me"
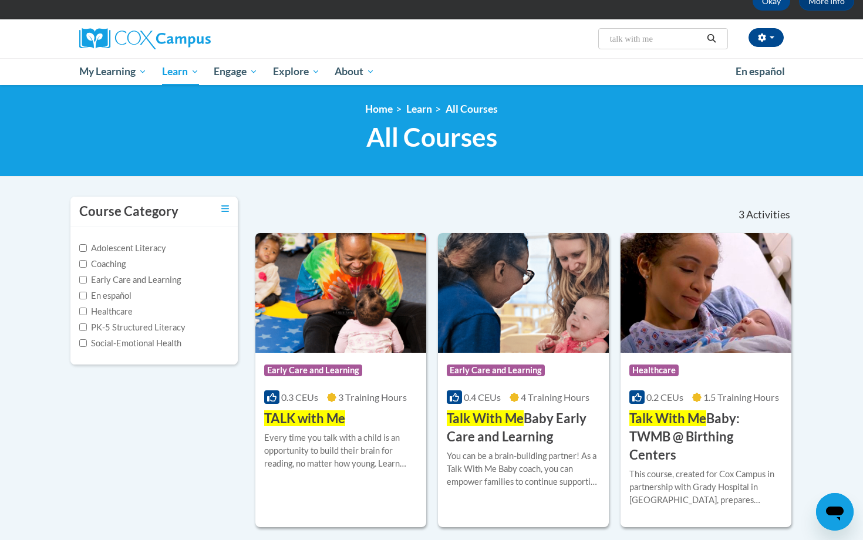
scroll to position [73, 0]
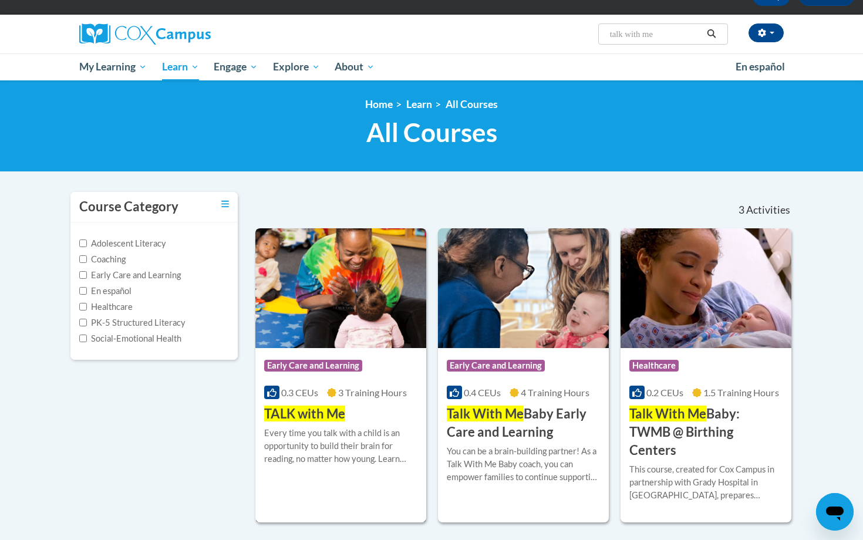
click at [383, 420] on div "Course Category: Early Care and Learning 0.3 CEUs 3 Training Hours COURSE TALK …" at bounding box center [340, 385] width 171 height 75
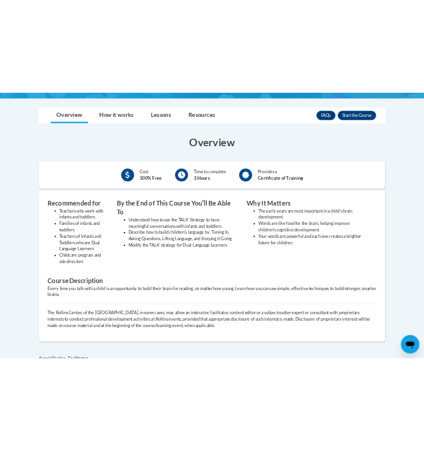
scroll to position [296, 0]
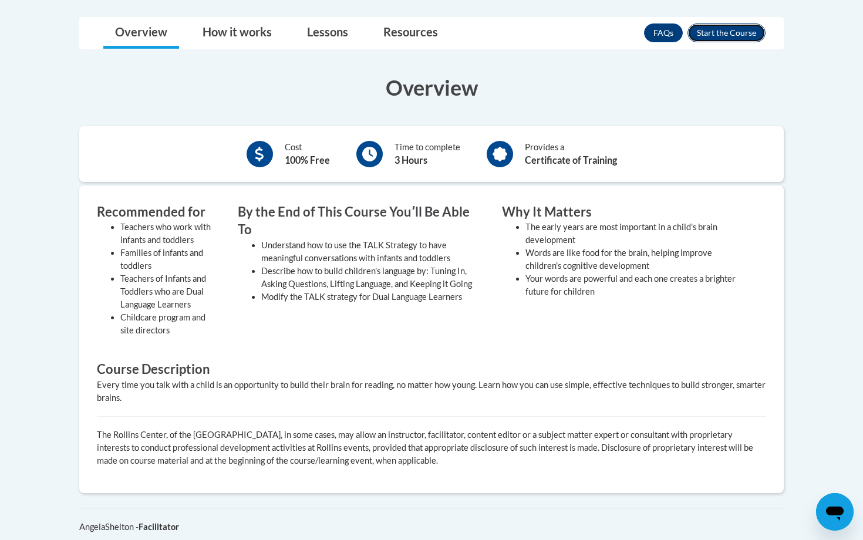
click at [708, 37] on button "Enroll" at bounding box center [726, 32] width 78 height 19
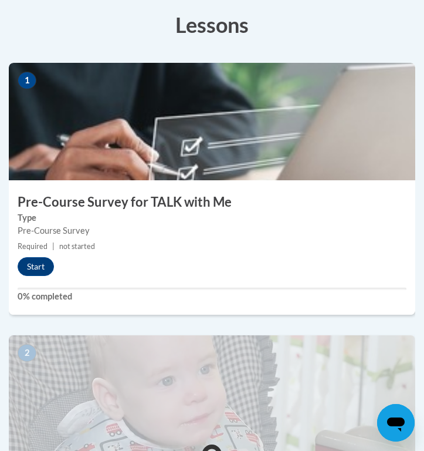
scroll to position [345, 0]
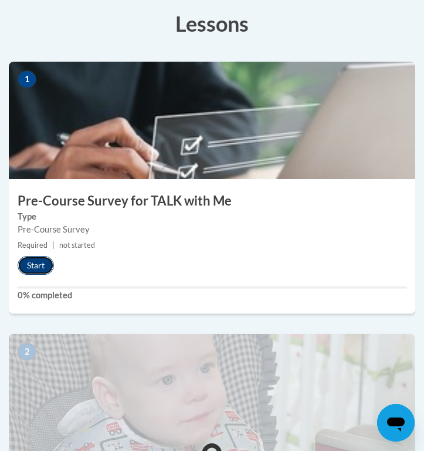
click at [29, 260] on button "Start" at bounding box center [36, 265] width 36 height 19
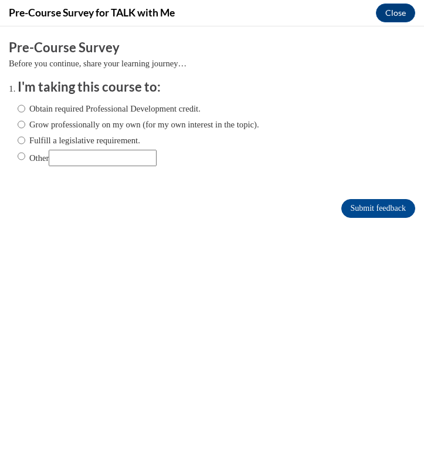
scroll to position [0, 0]
click at [126, 105] on label "Obtain required Professional Development credit." at bounding box center [109, 108] width 183 height 13
click at [25, 105] on input "Obtain required Professional Development credit." at bounding box center [22, 108] width 8 height 13
radio input "true"
click at [351, 204] on input "Submit feedback" at bounding box center [379, 208] width 74 height 19
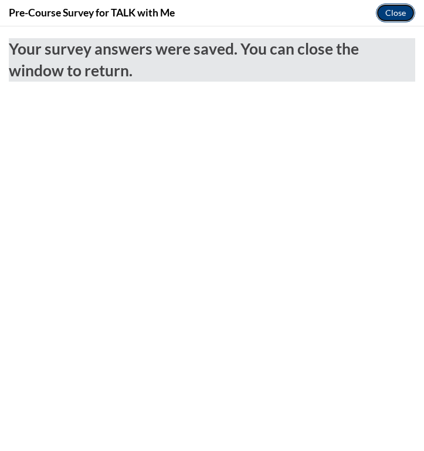
click at [402, 12] on button "Close" at bounding box center [395, 13] width 39 height 19
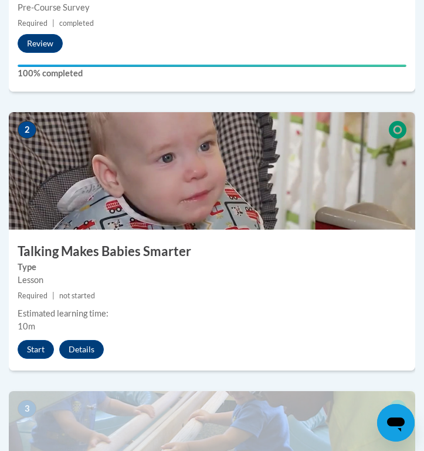
scroll to position [594, 0]
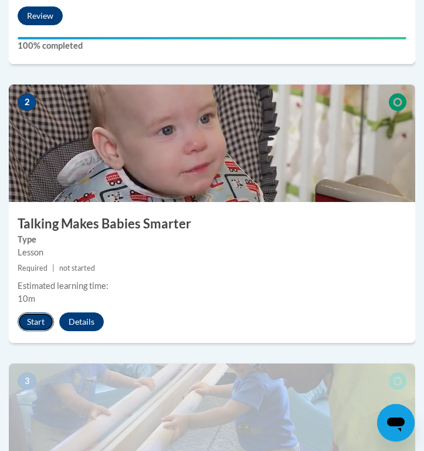
click at [32, 319] on button "Start" at bounding box center [36, 321] width 36 height 19
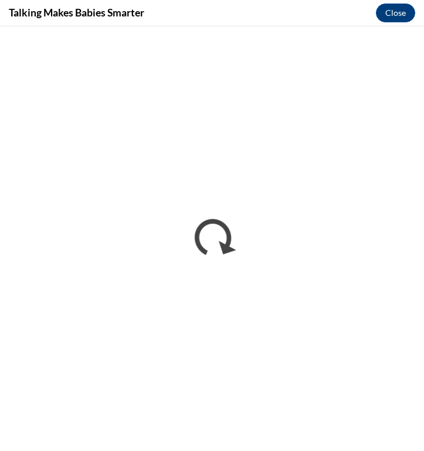
scroll to position [0, 0]
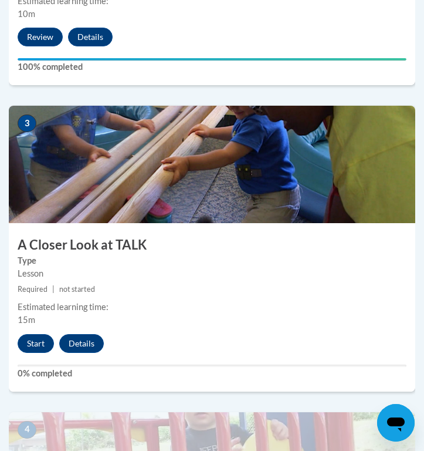
scroll to position [909, 0]
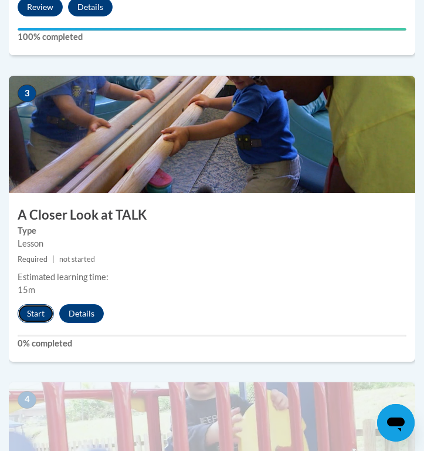
click at [40, 307] on button "Start" at bounding box center [36, 313] width 36 height 19
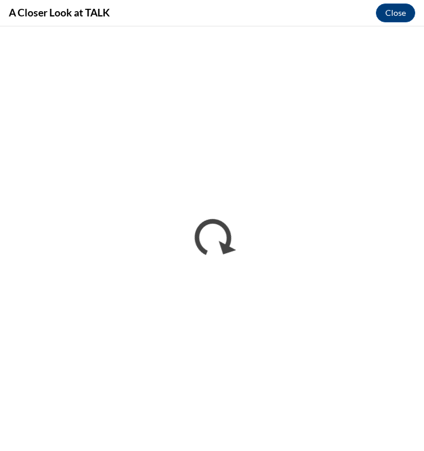
scroll to position [0, 0]
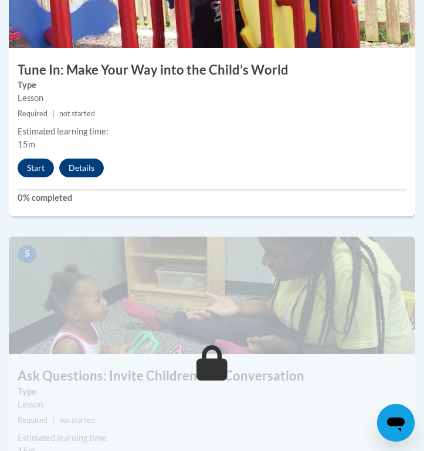
scroll to position [1366, 0]
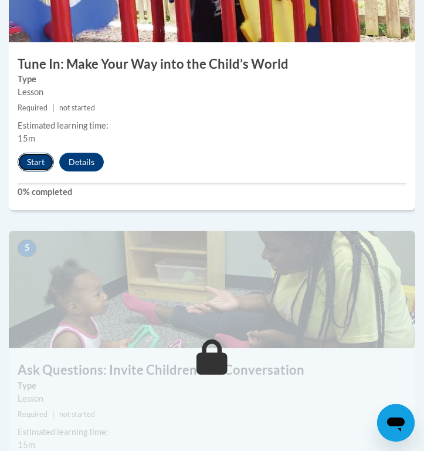
click at [35, 158] on button "Start" at bounding box center [36, 162] width 36 height 19
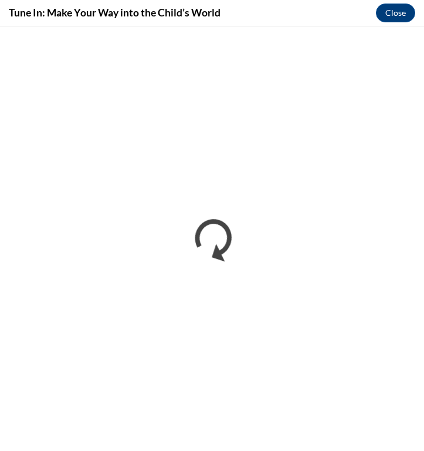
scroll to position [0, 0]
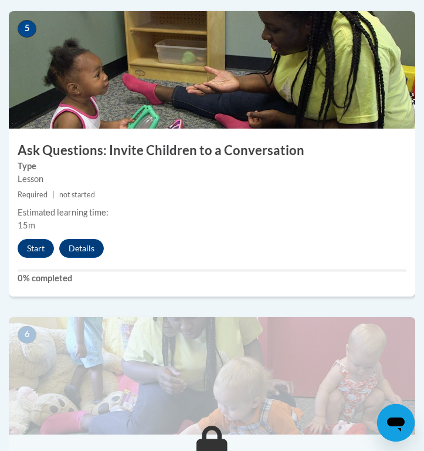
scroll to position [1581, 0]
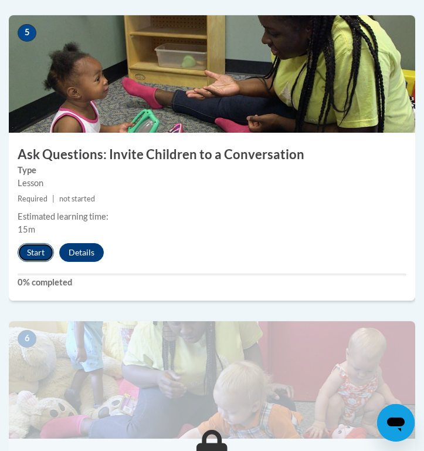
click at [32, 249] on button "Start" at bounding box center [36, 252] width 36 height 19
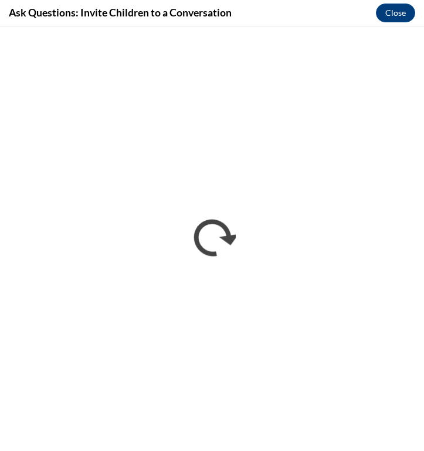
scroll to position [0, 0]
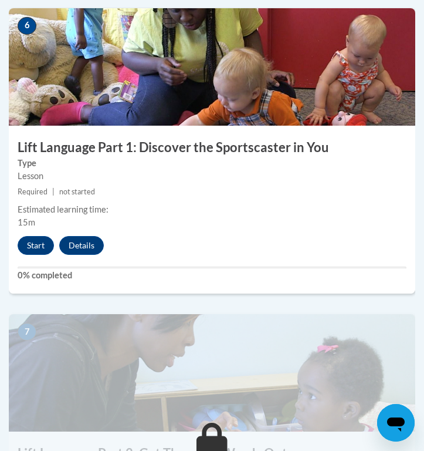
scroll to position [1880, 0]
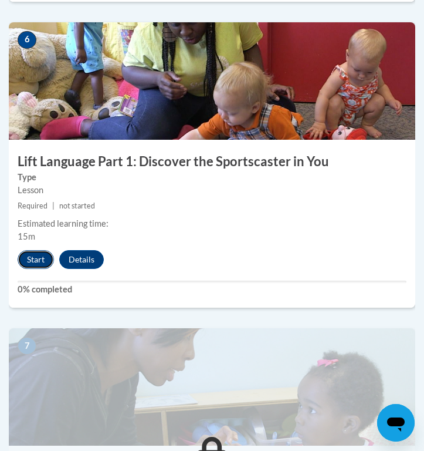
click at [31, 254] on button "Start" at bounding box center [36, 259] width 36 height 19
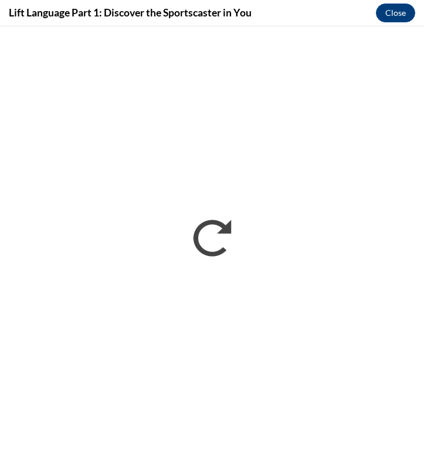
scroll to position [0, 0]
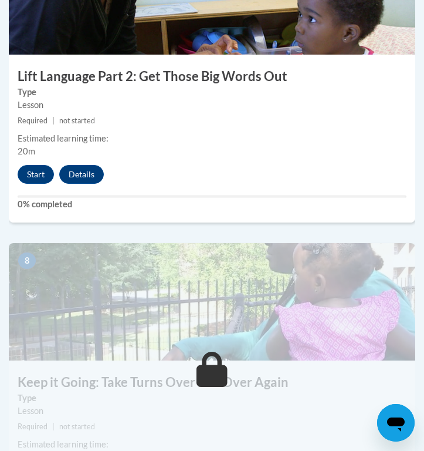
scroll to position [2270, 0]
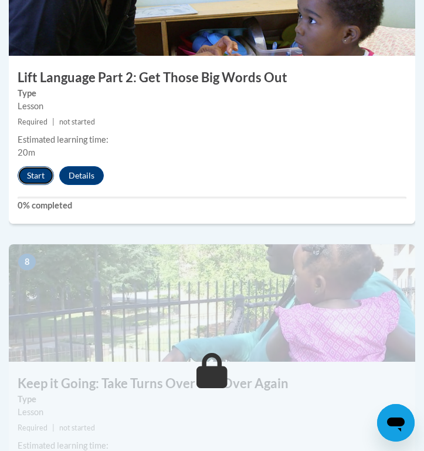
click at [50, 174] on button "Start" at bounding box center [36, 175] width 36 height 19
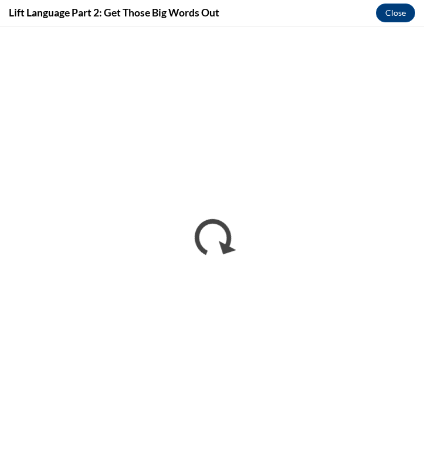
scroll to position [0, 0]
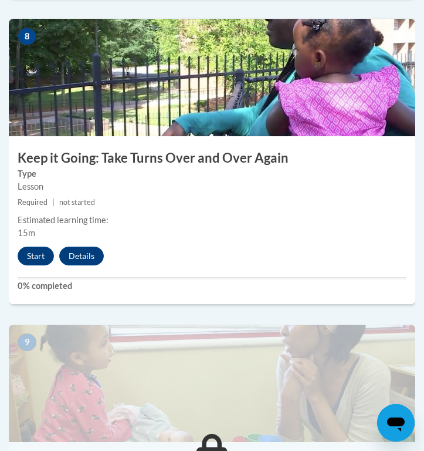
scroll to position [2496, 0]
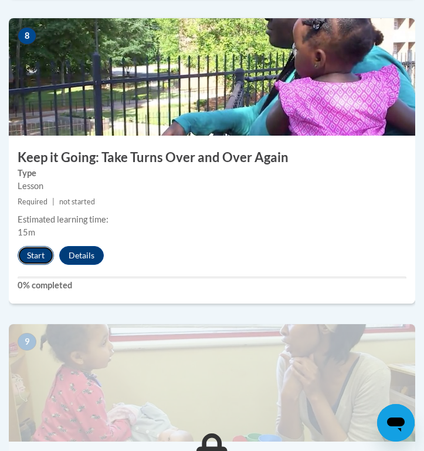
click at [42, 250] on button "Start" at bounding box center [36, 255] width 36 height 19
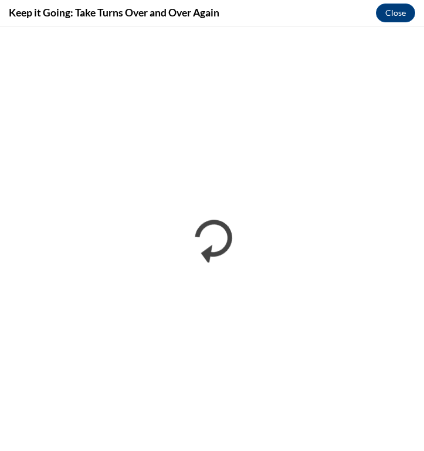
scroll to position [0, 0]
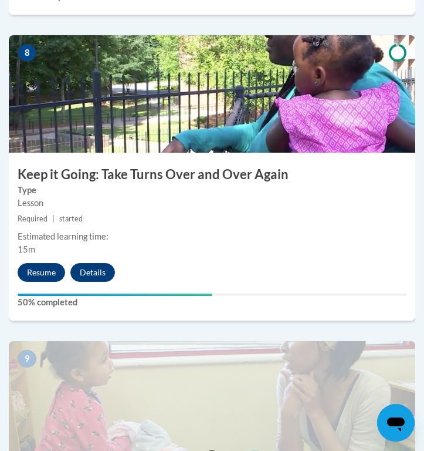
scroll to position [2477, 0]
